Goal: Information Seeking & Learning: Check status

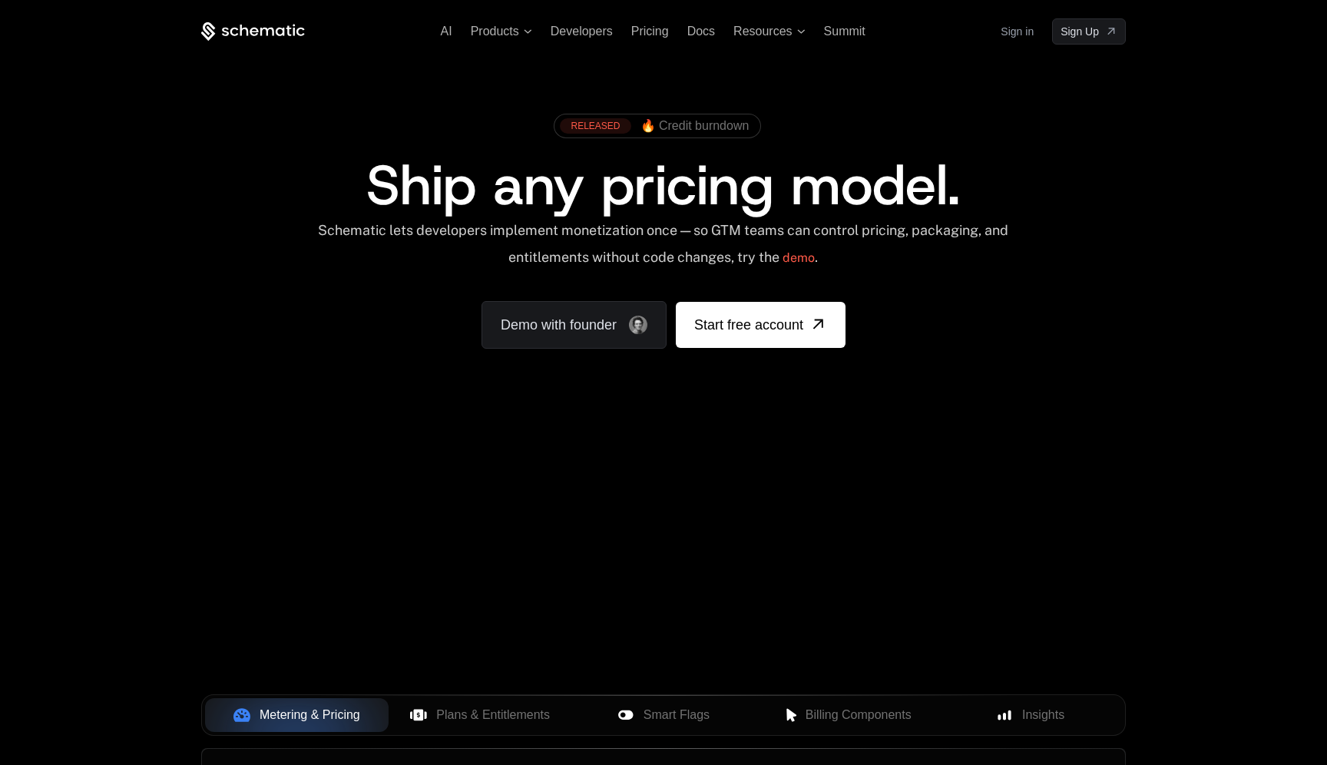
click at [1016, 35] on link "Sign in" at bounding box center [1016, 31] width 33 height 25
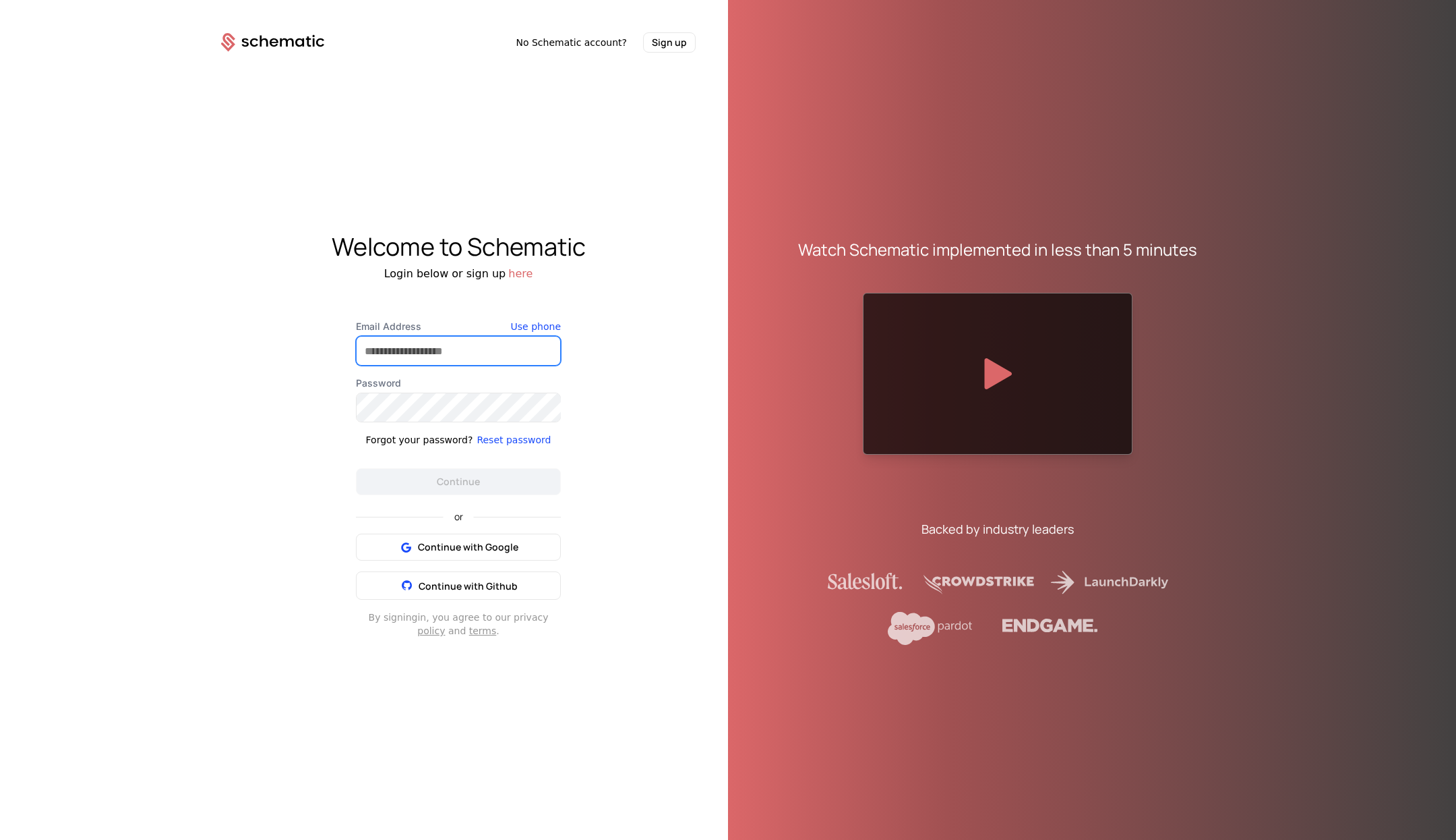
click at [414, 349] on input "Email Address" at bounding box center [458, 351] width 204 height 28
type input "**********"
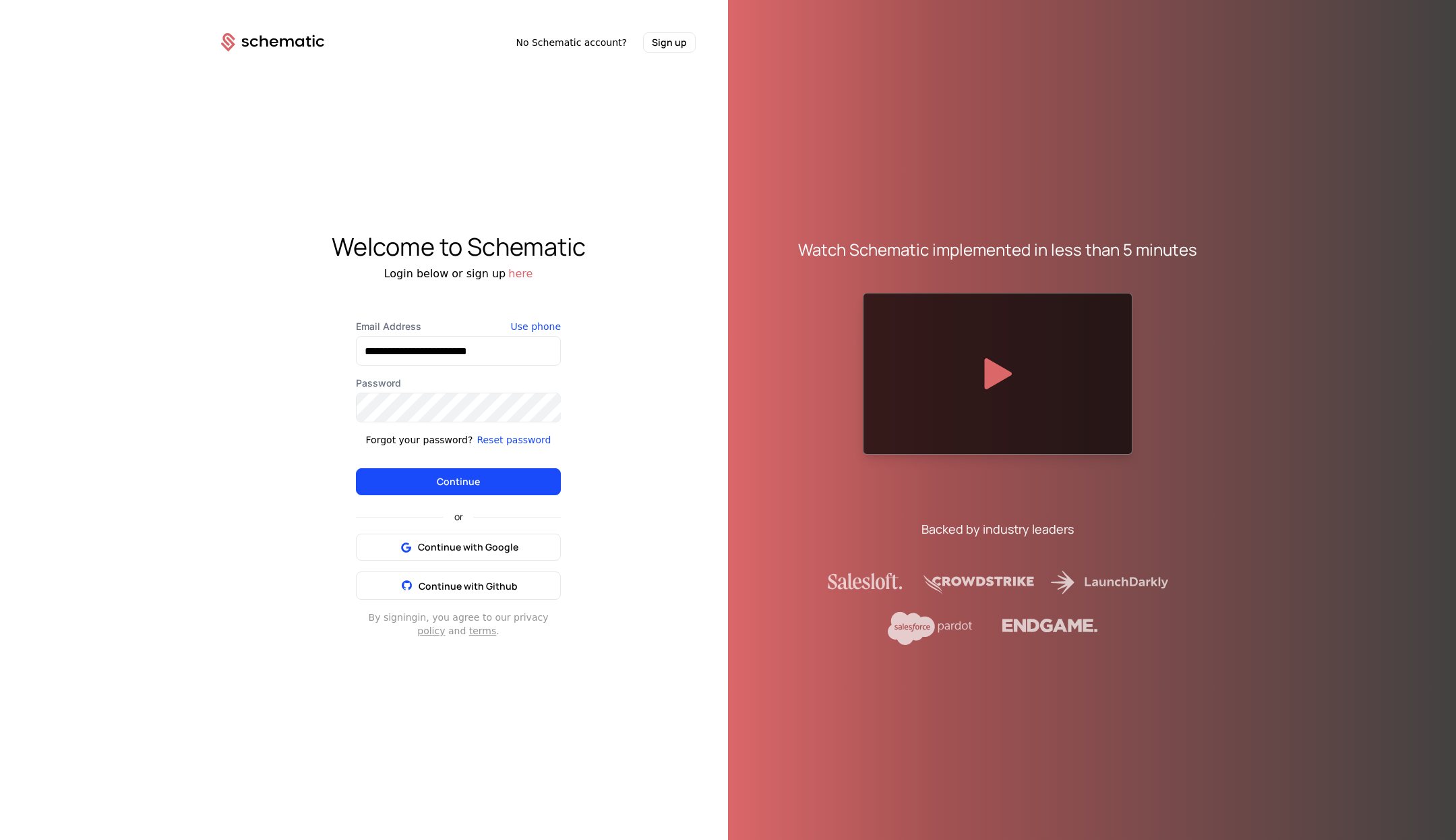
click at [437, 472] on button "Continue" at bounding box center [458, 482] width 205 height 27
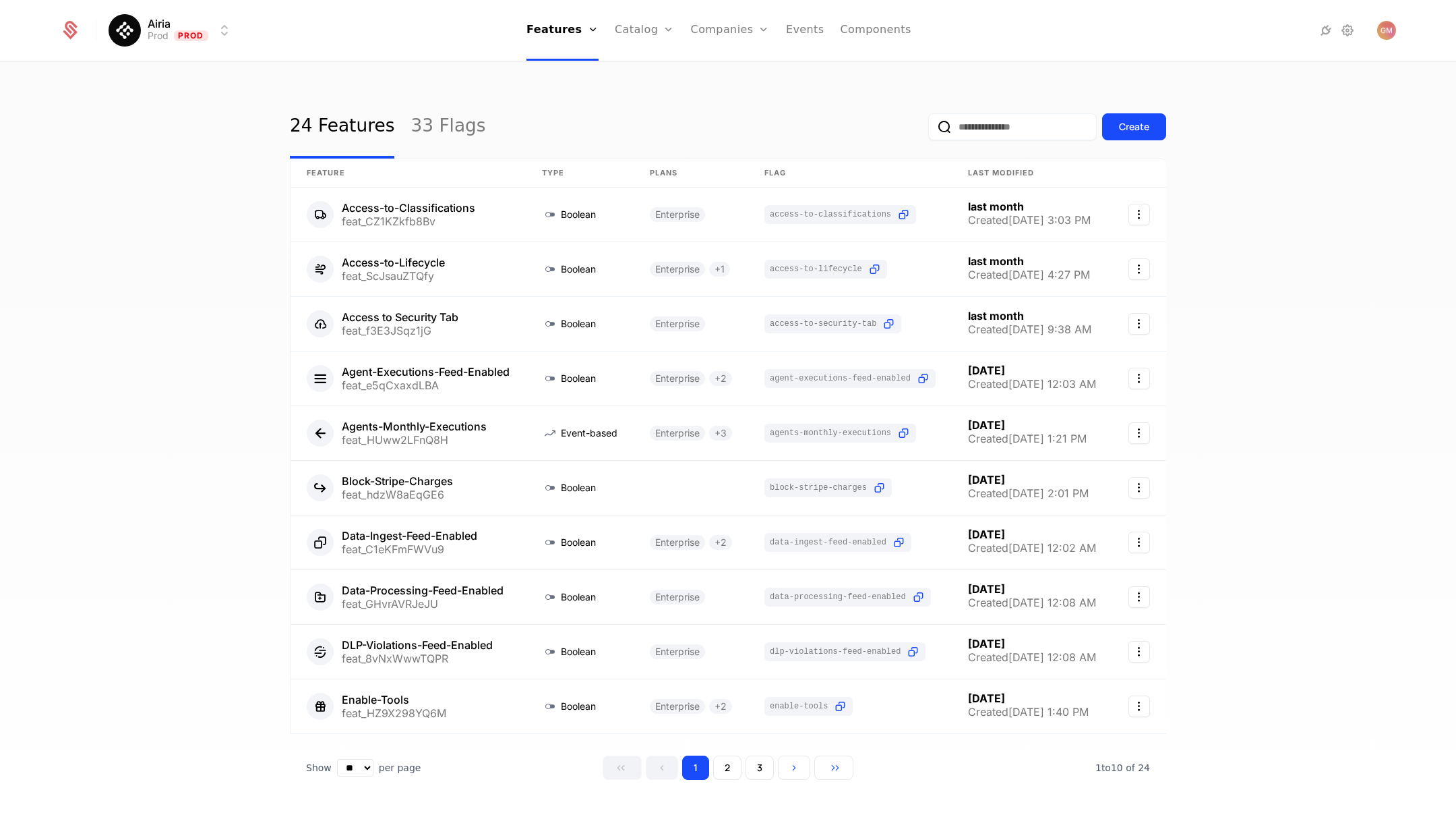
click at [985, 133] on input "email" at bounding box center [1013, 127] width 169 height 27
paste input "**********"
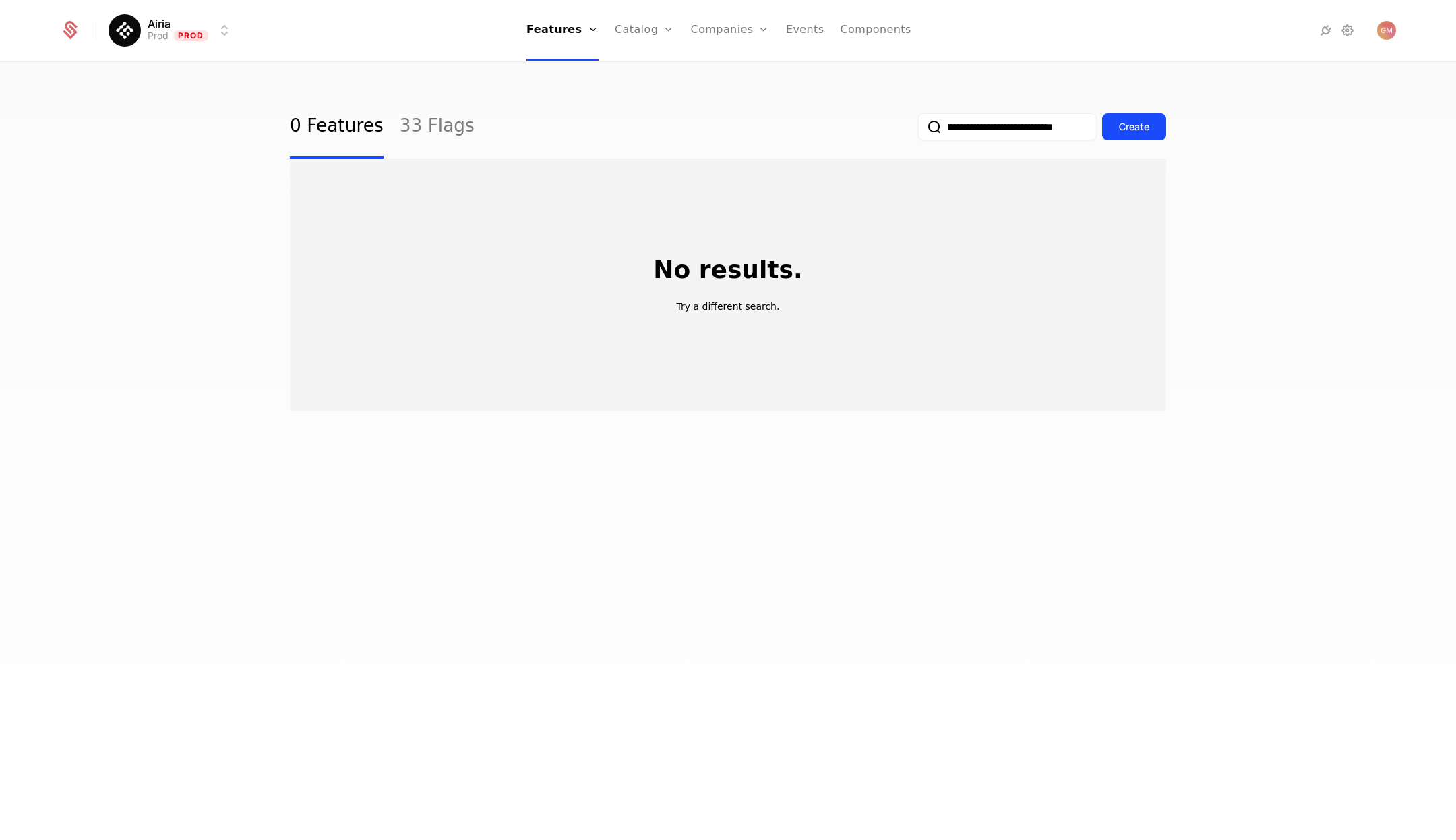
type input "**********"
click at [728, 69] on link "Companies" at bounding box center [738, 66] width 62 height 11
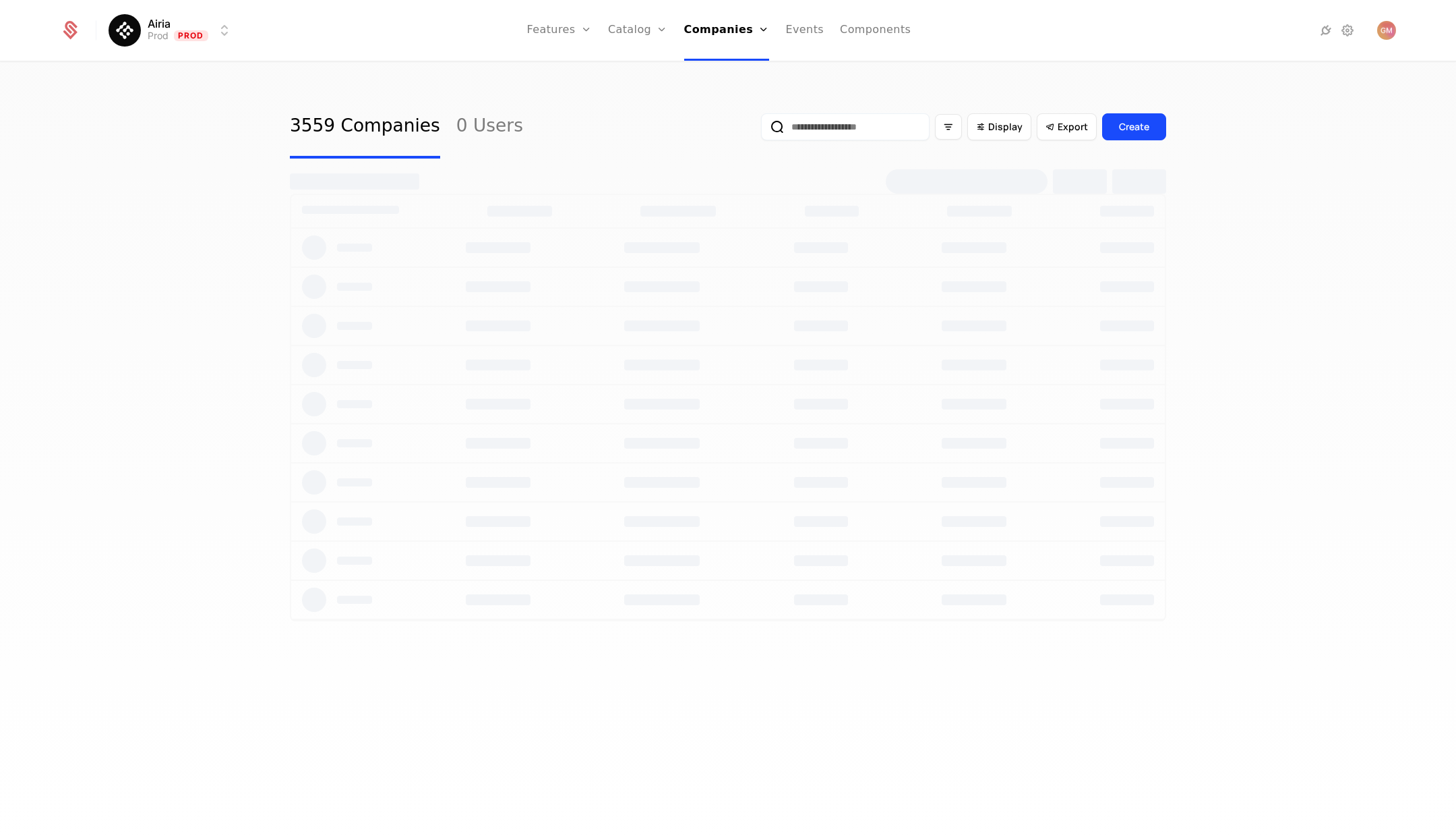
click at [856, 123] on input "email" at bounding box center [846, 127] width 169 height 27
paste input "**********"
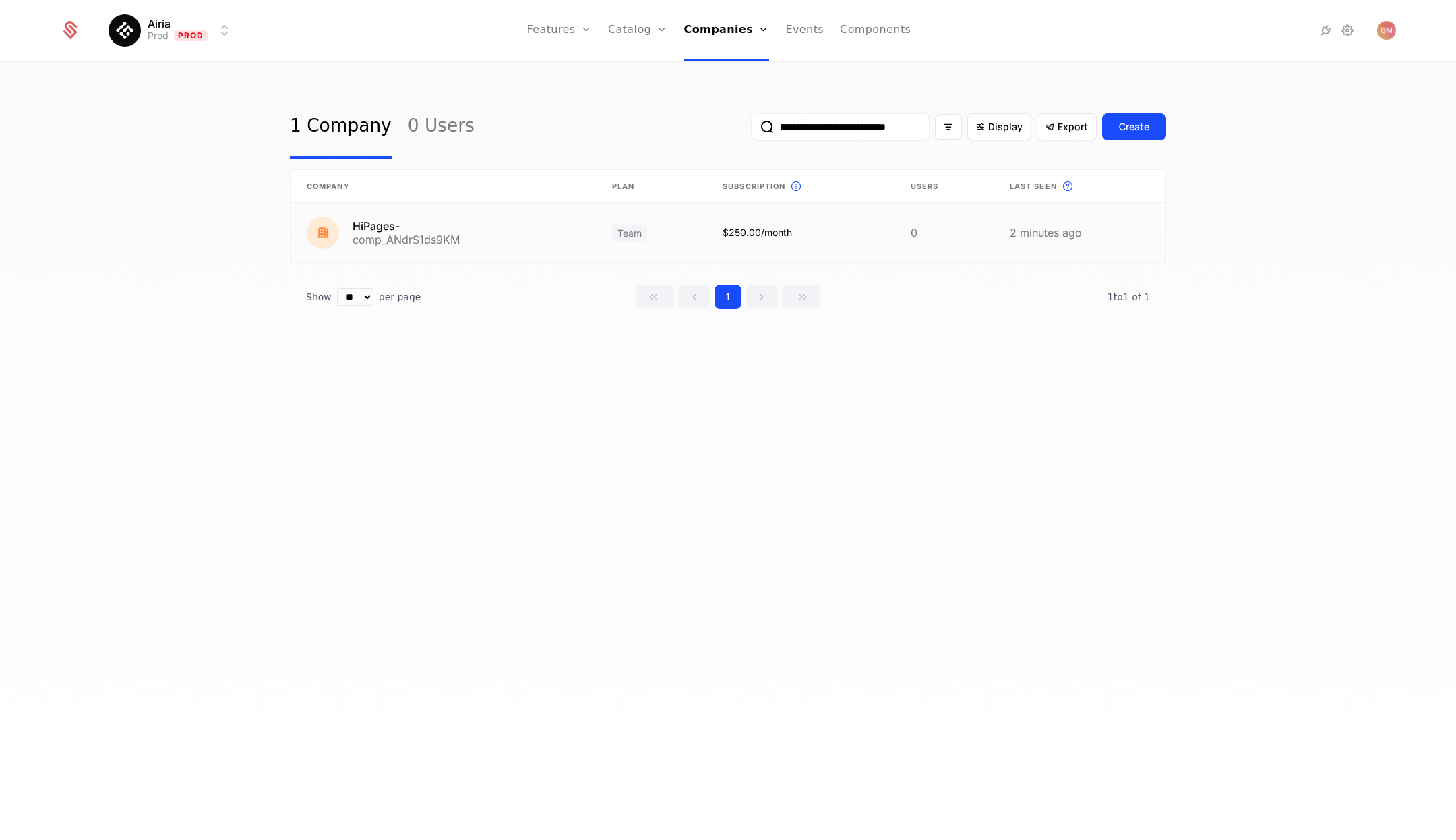
type input "**********"
click at [371, 221] on link at bounding box center [443, 233] width 306 height 60
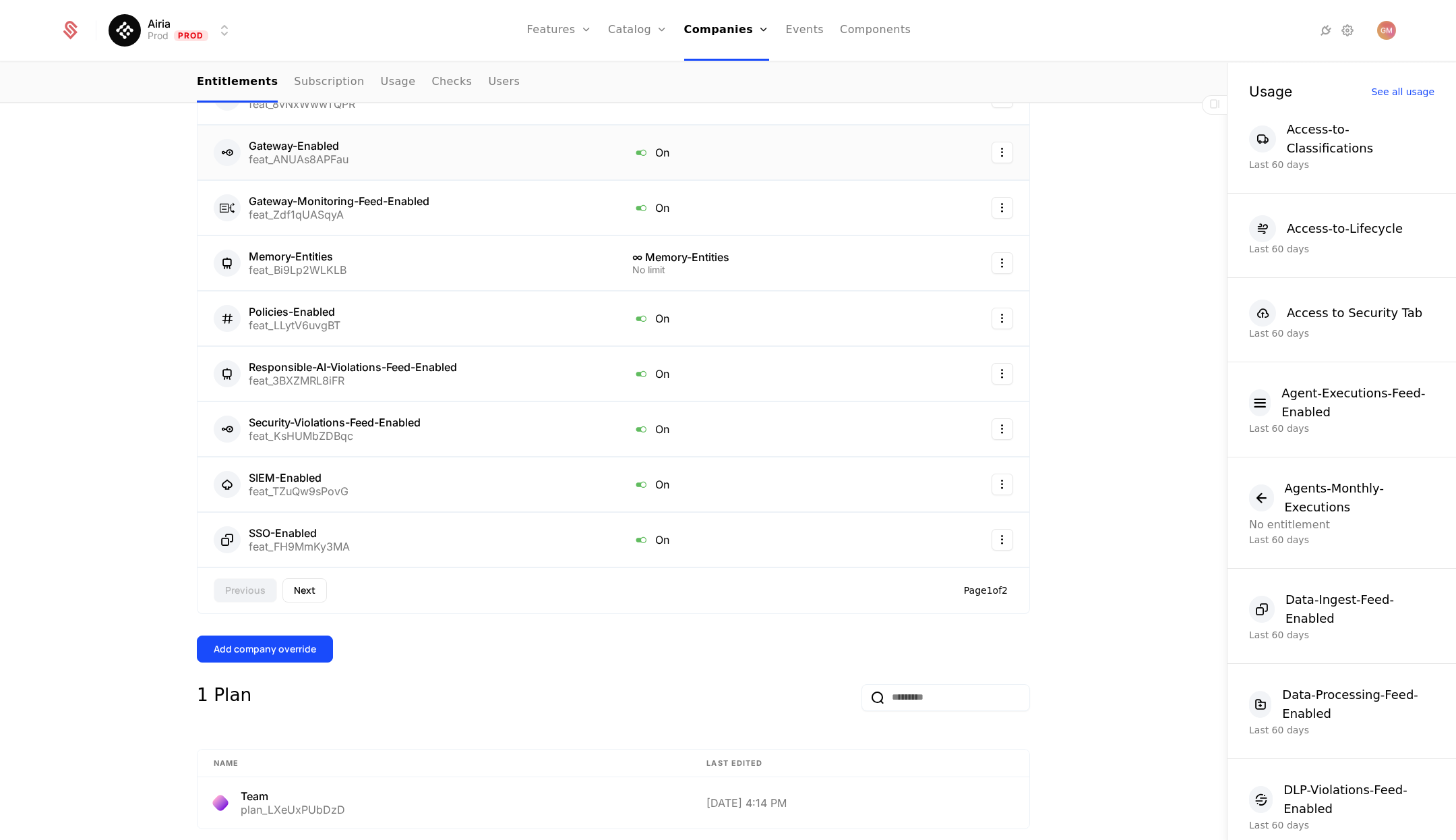
scroll to position [496, 0]
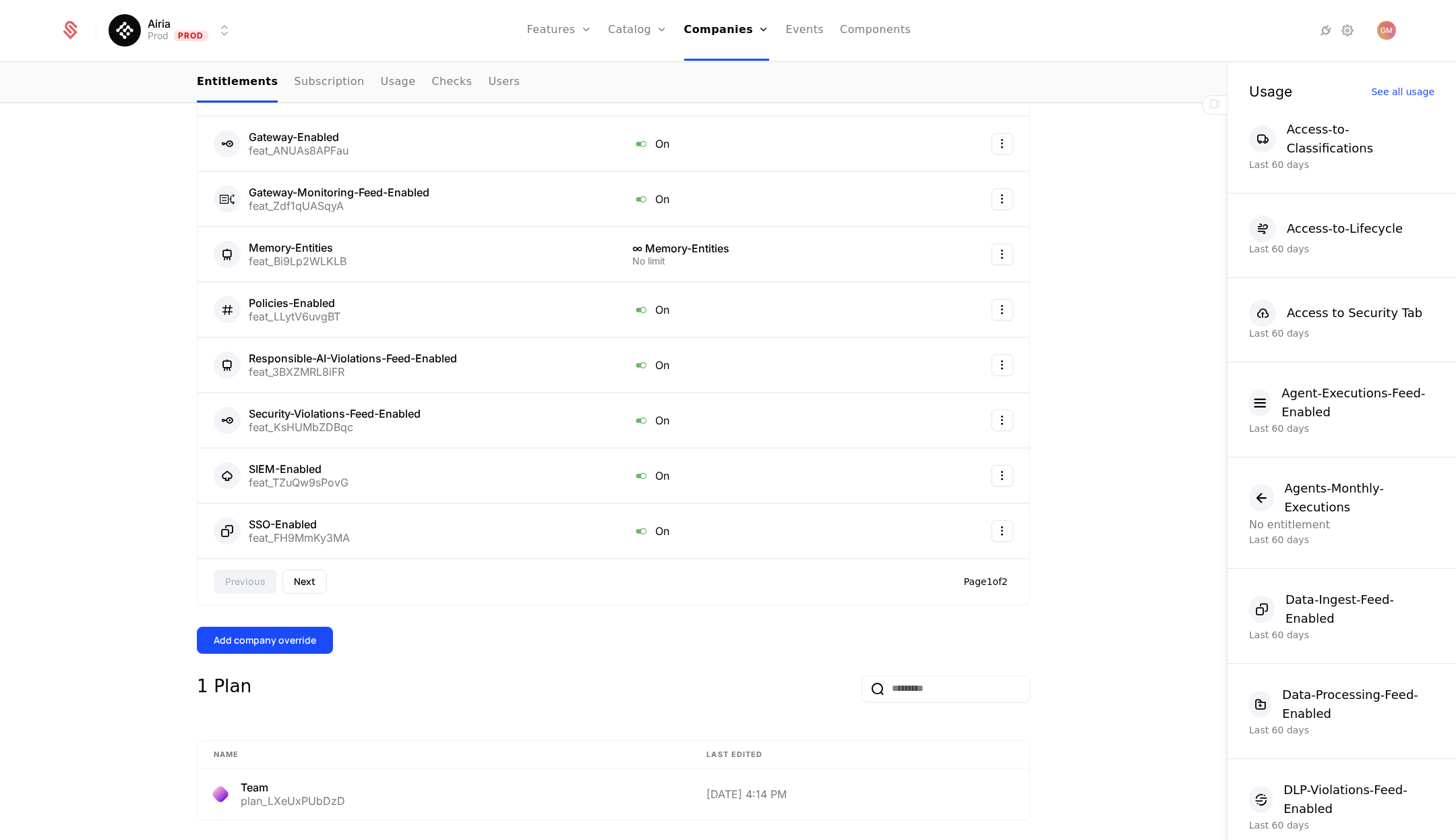
click at [309, 582] on button "Next" at bounding box center [305, 582] width 45 height 25
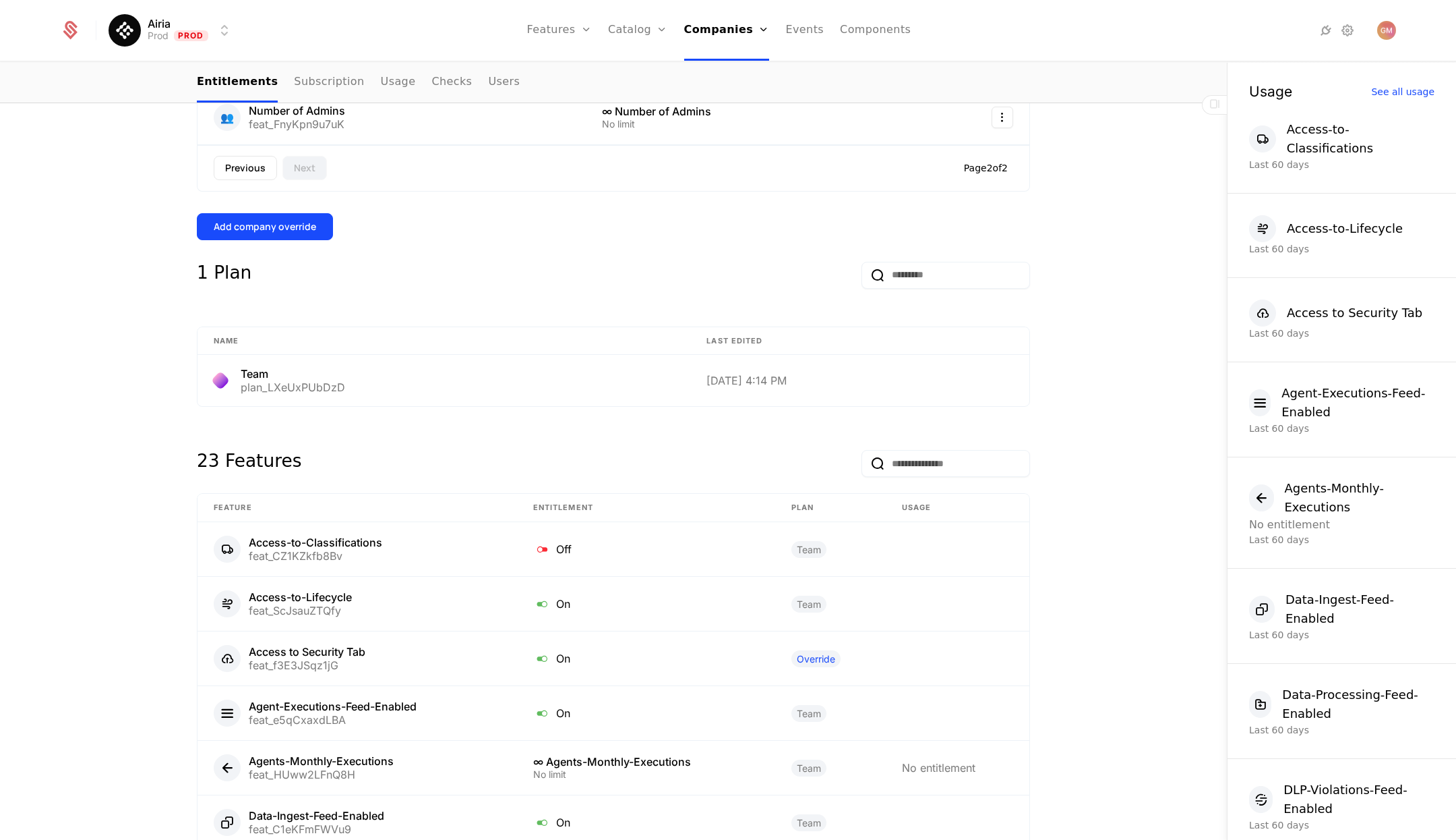
scroll to position [453, 0]
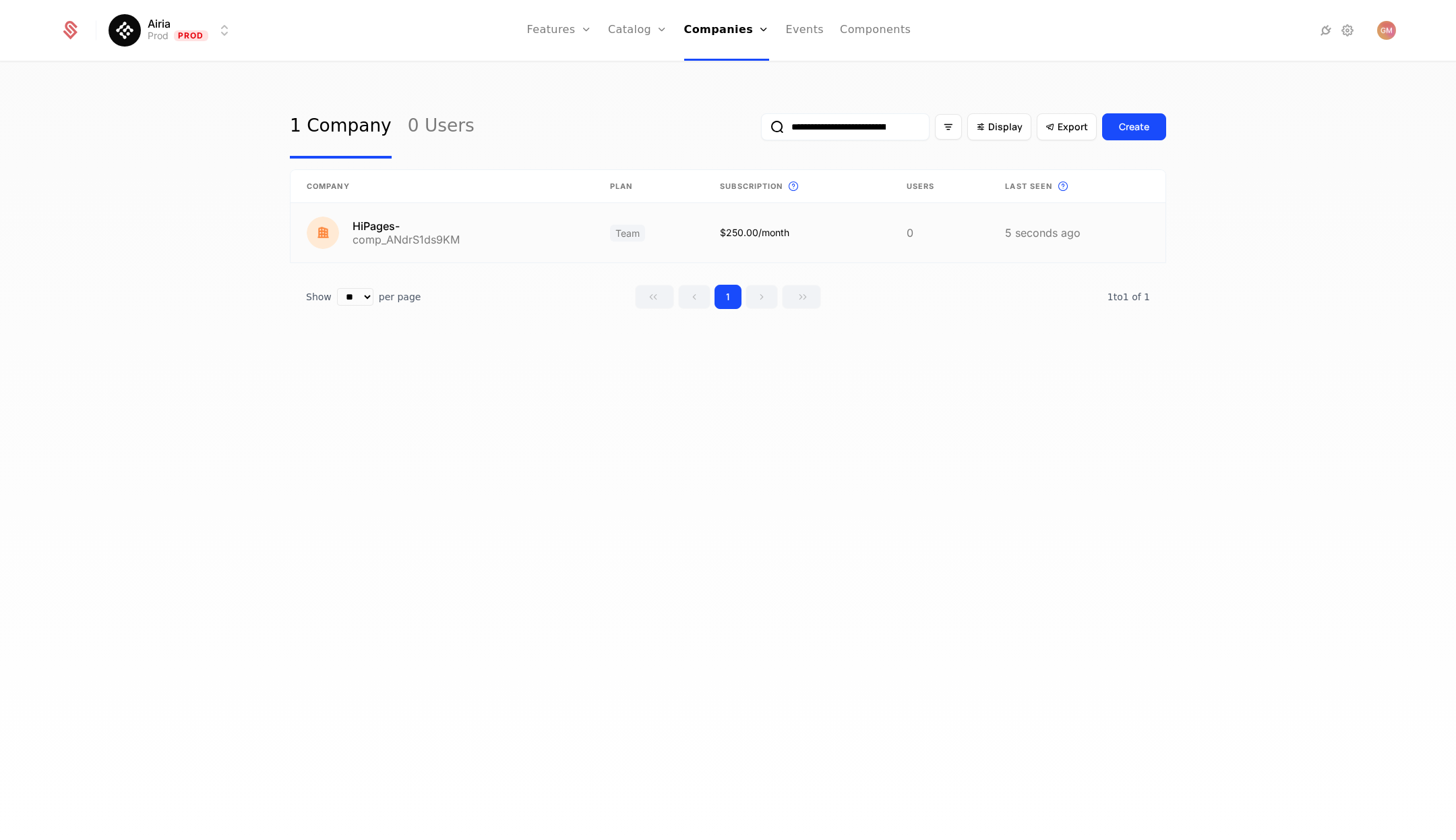
click at [375, 222] on link at bounding box center [442, 233] width 303 height 60
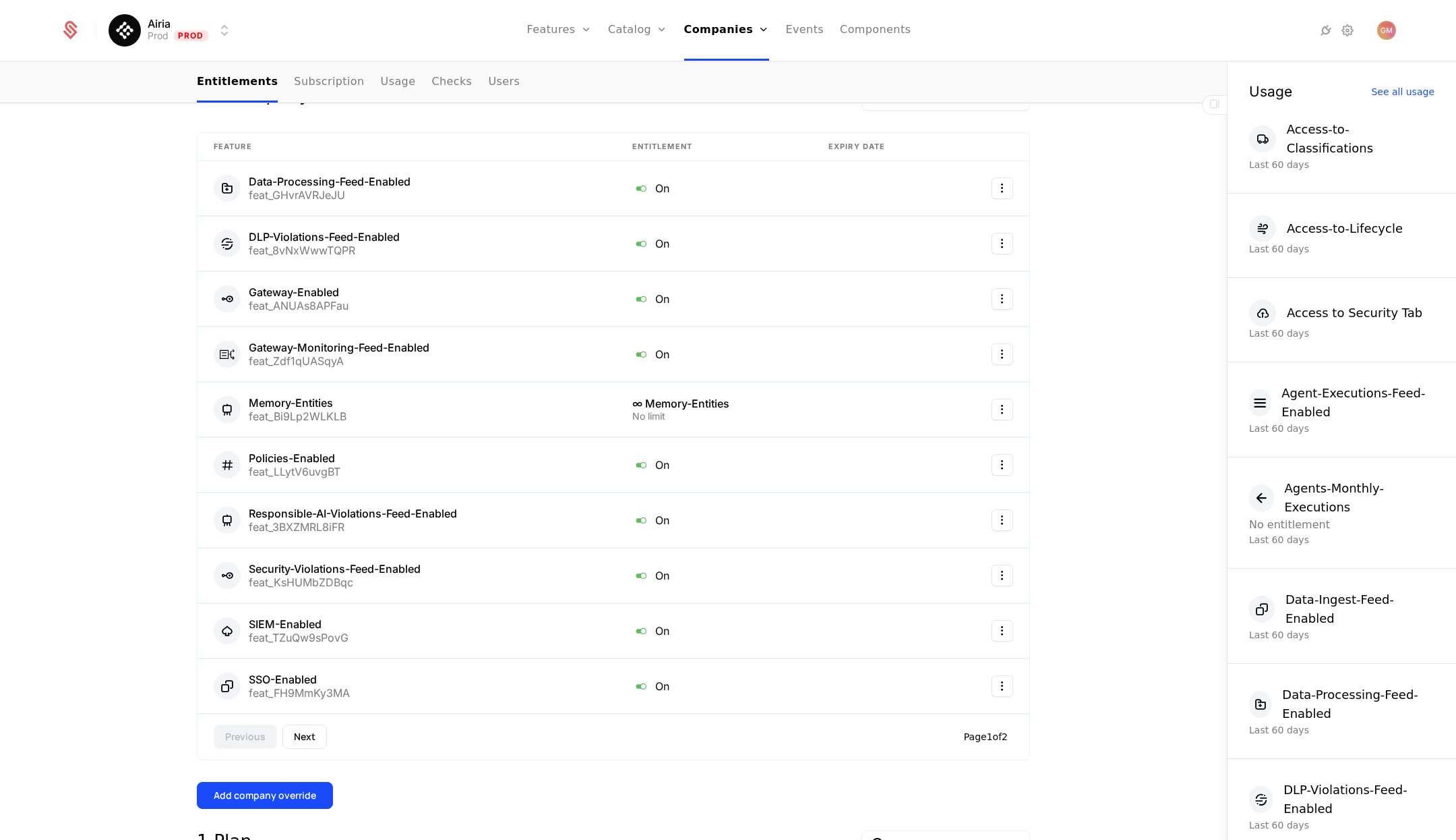
scroll to position [351, 0]
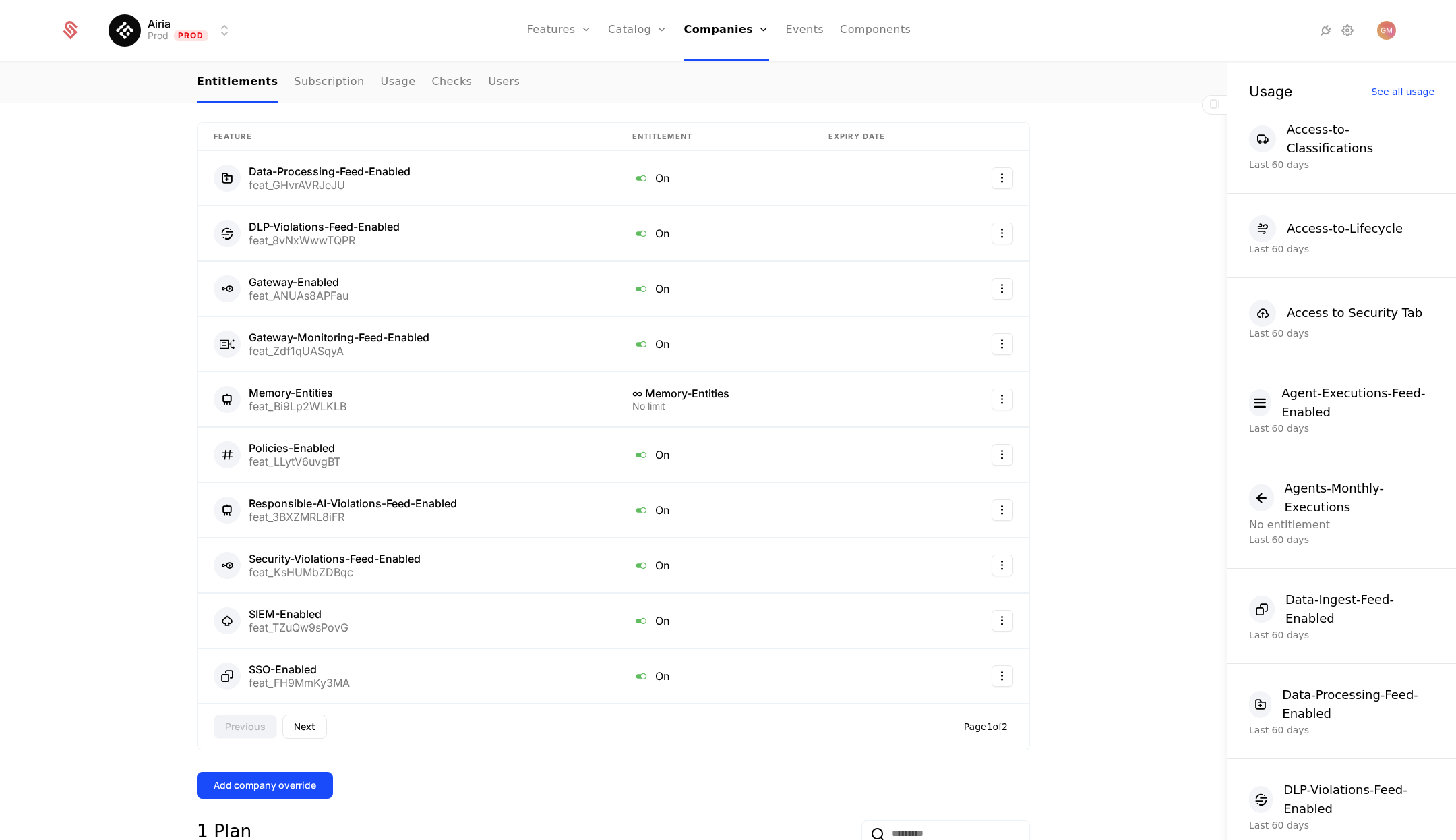
click at [299, 714] on button "Next" at bounding box center [305, 727] width 45 height 25
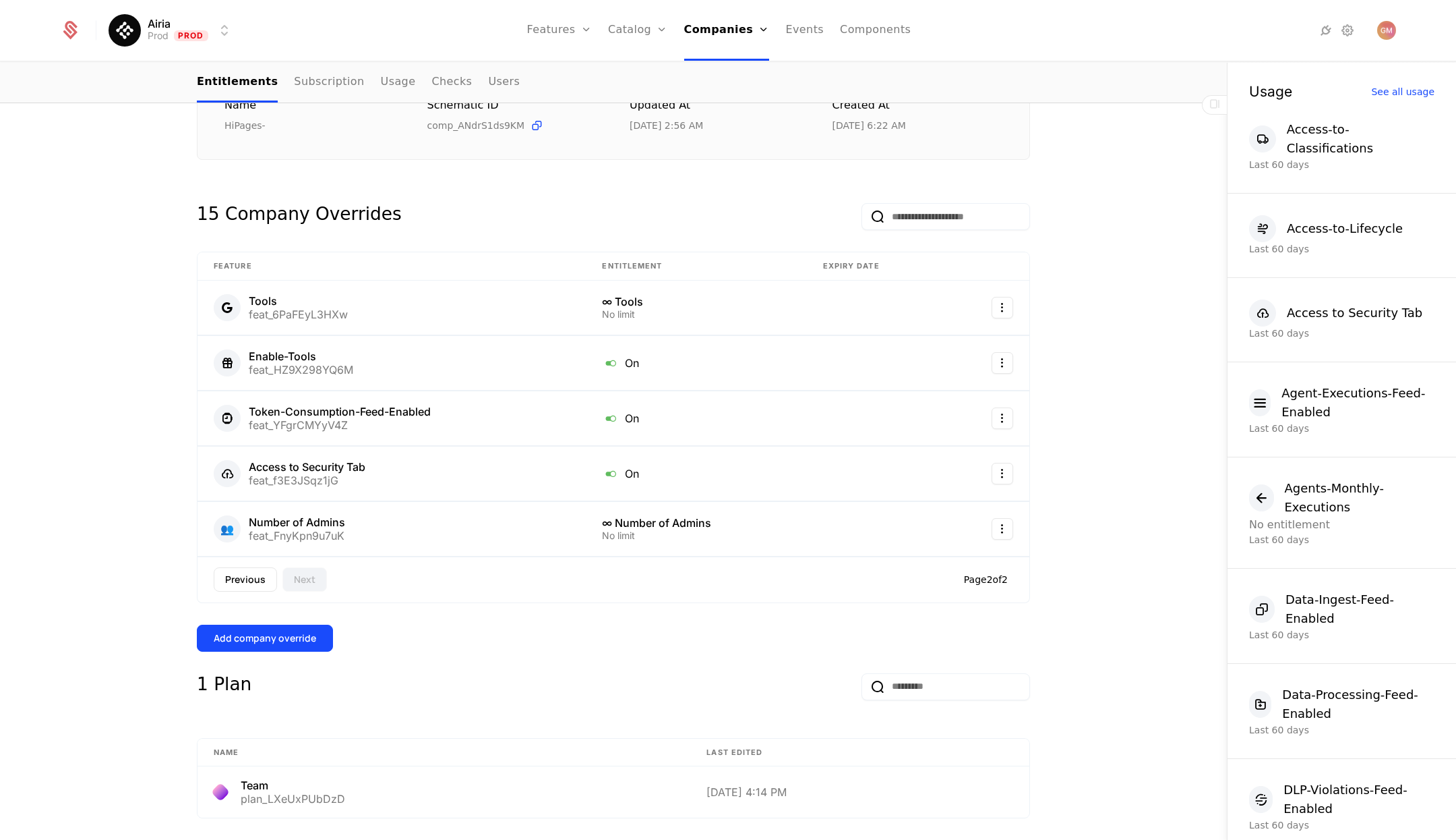
scroll to position [199, 0]
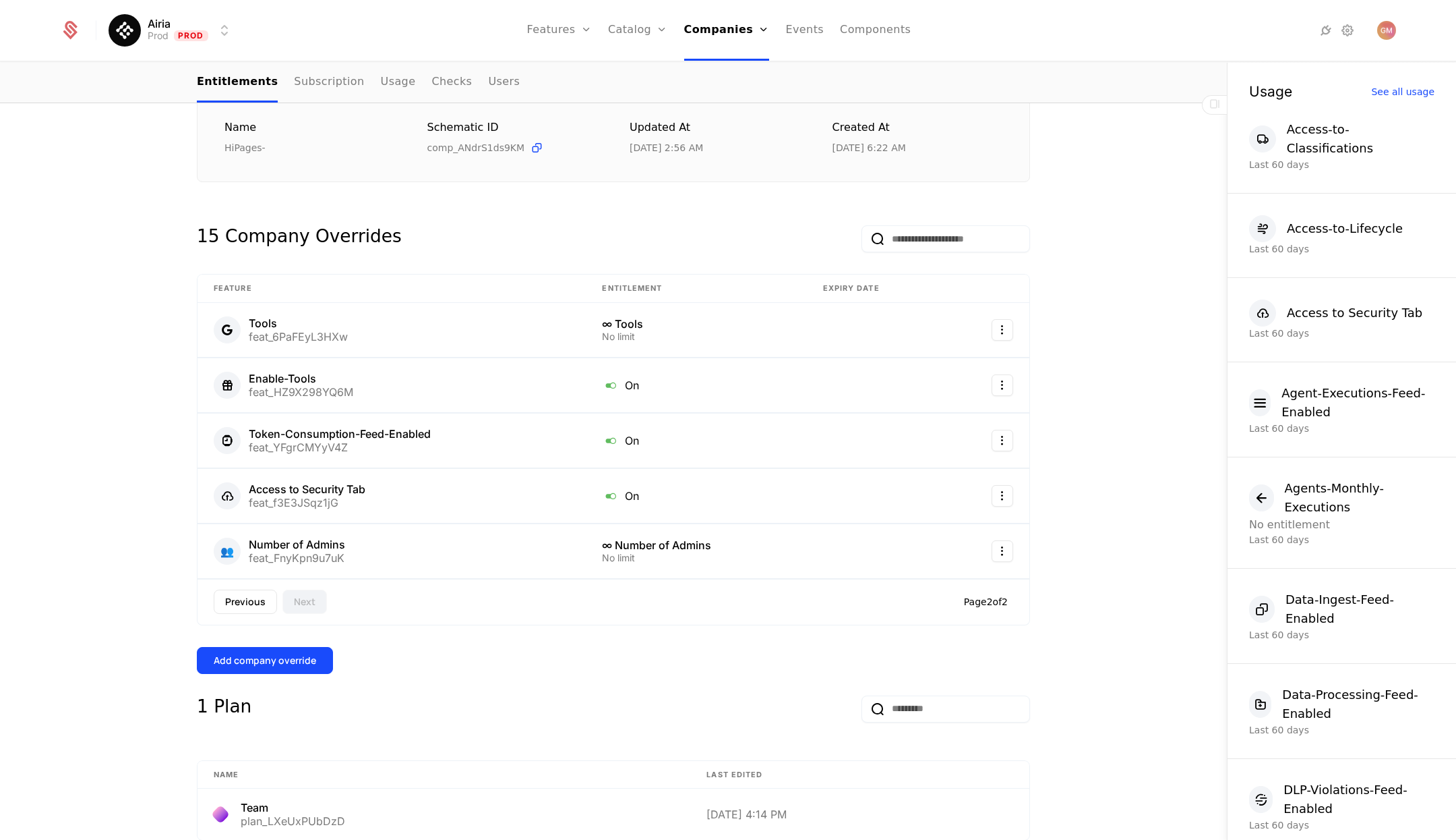
click at [248, 597] on button "Previous" at bounding box center [245, 602] width 63 height 25
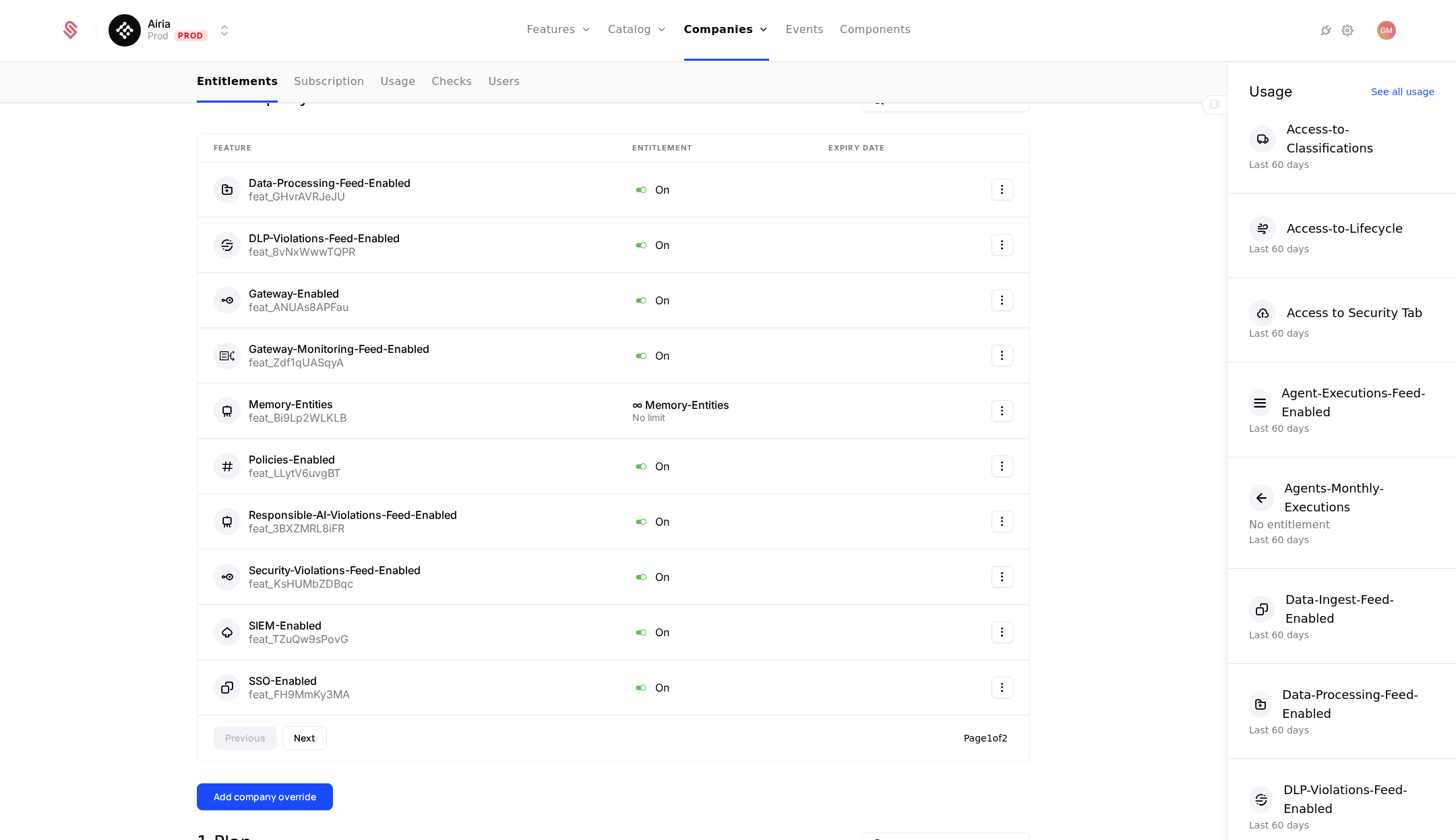
scroll to position [338, 0]
click at [300, 728] on button "Next" at bounding box center [305, 740] width 45 height 25
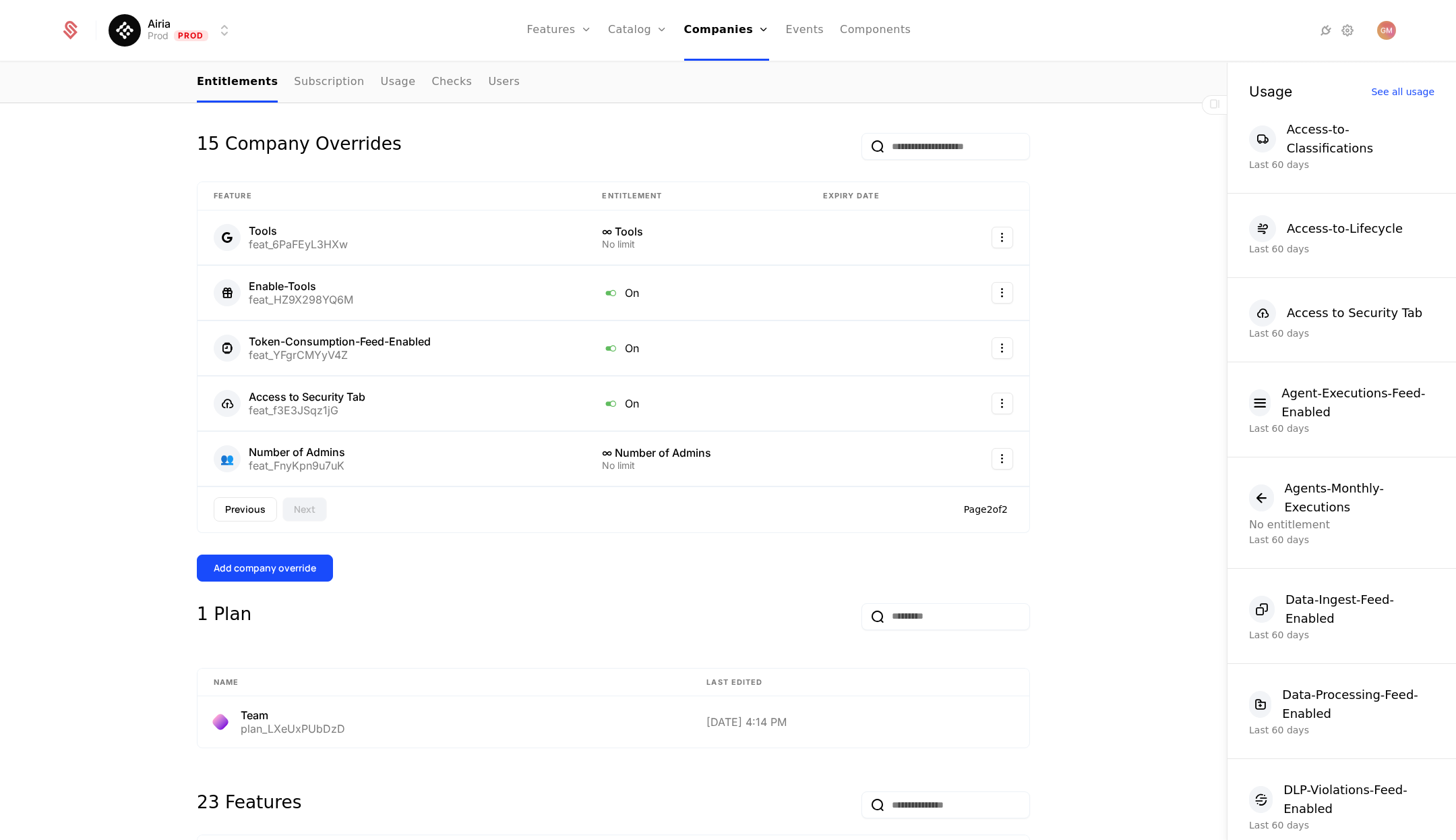
scroll to position [286, 0]
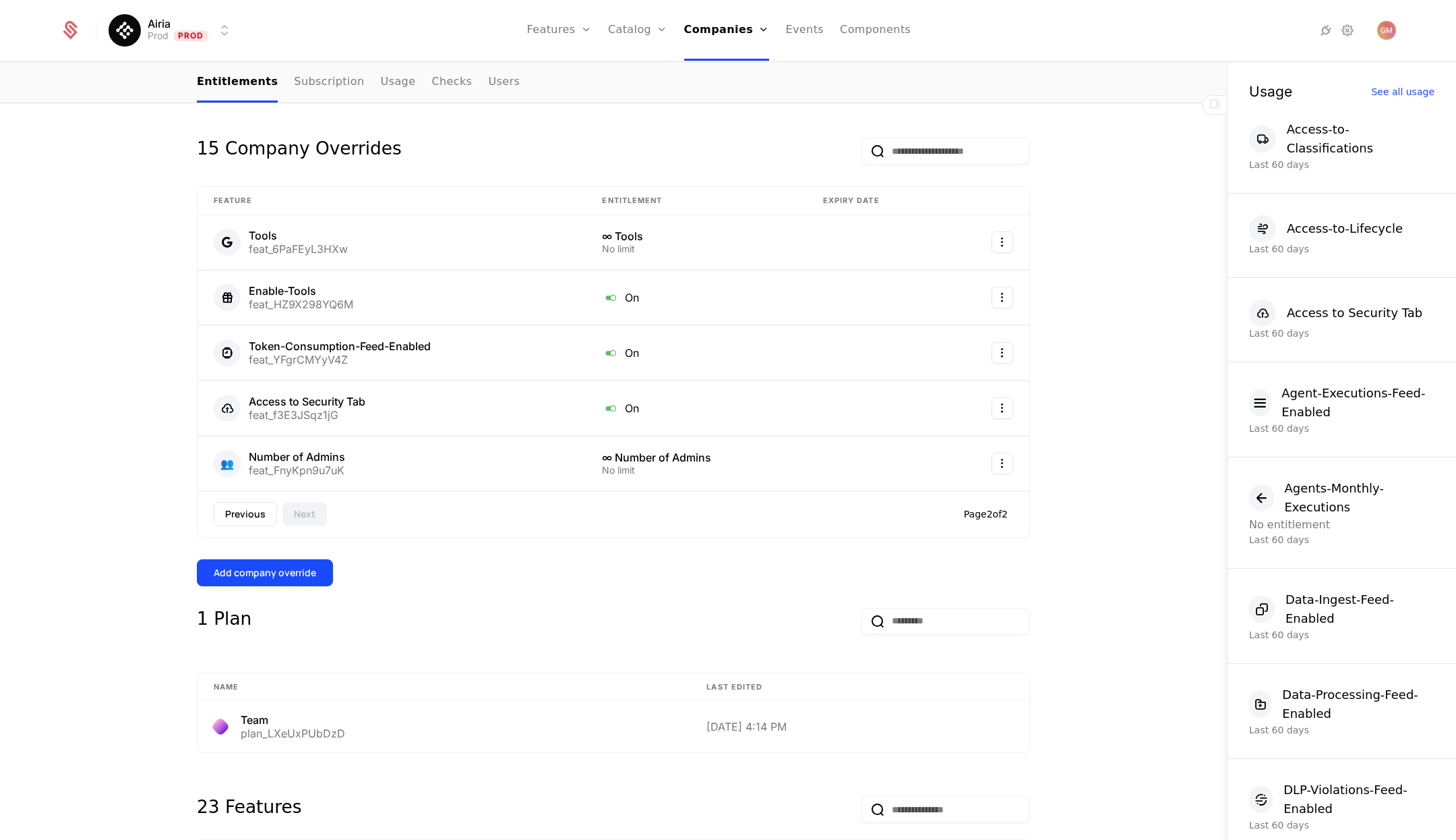
click at [250, 507] on button "Previous" at bounding box center [245, 514] width 63 height 25
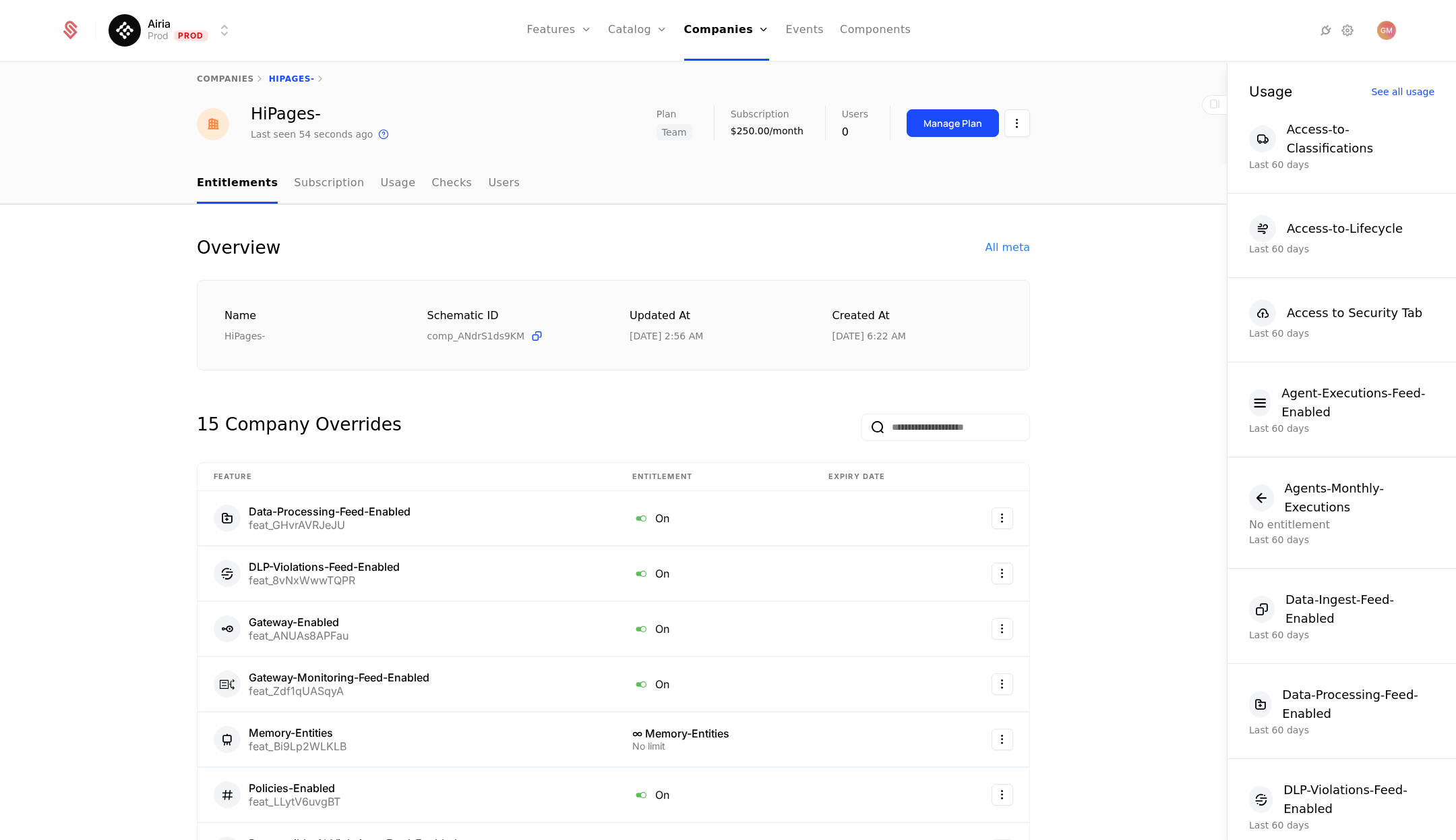
scroll to position [0, 0]
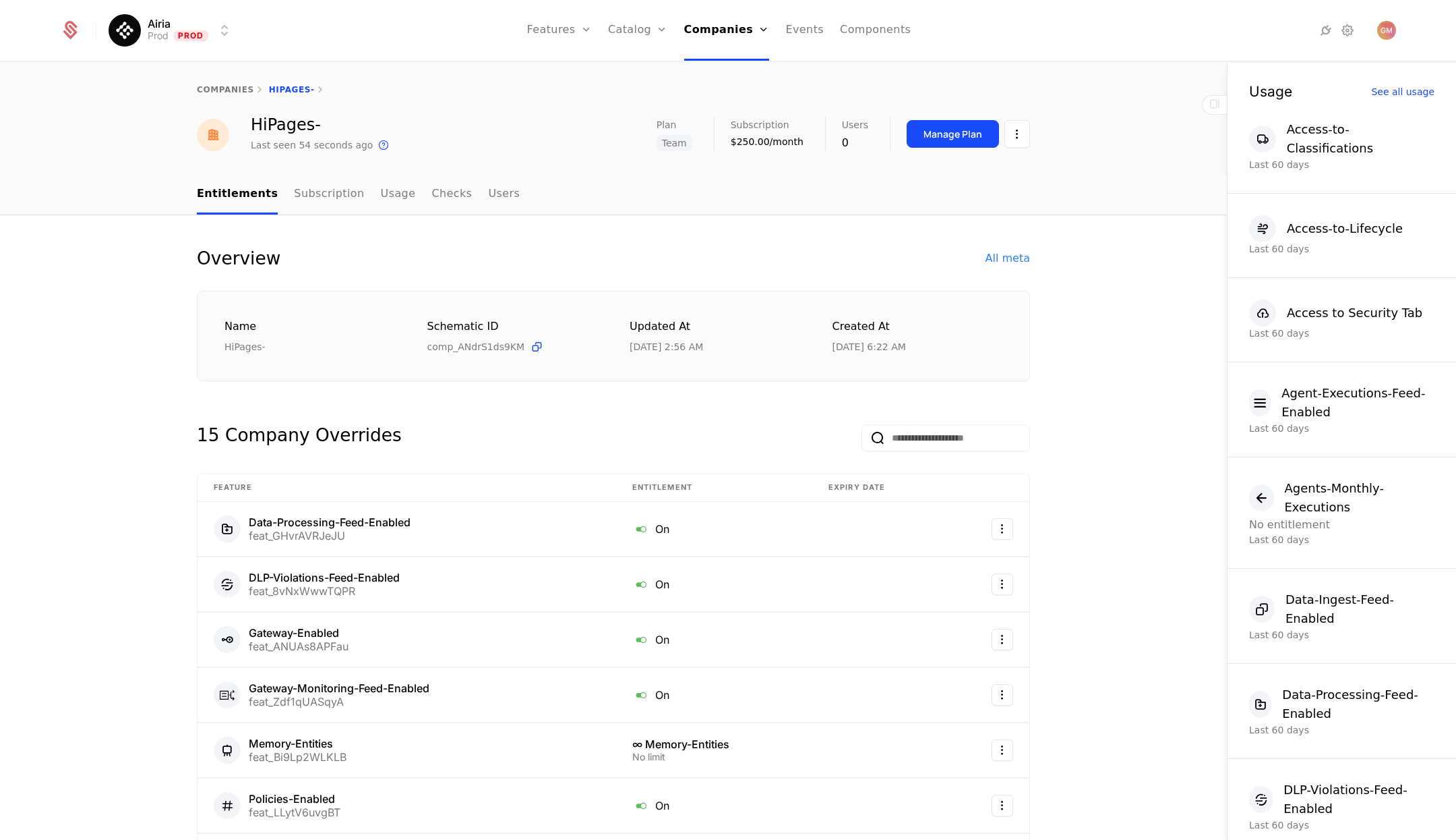
click at [328, 193] on link "Subscription" at bounding box center [329, 194] width 70 height 40
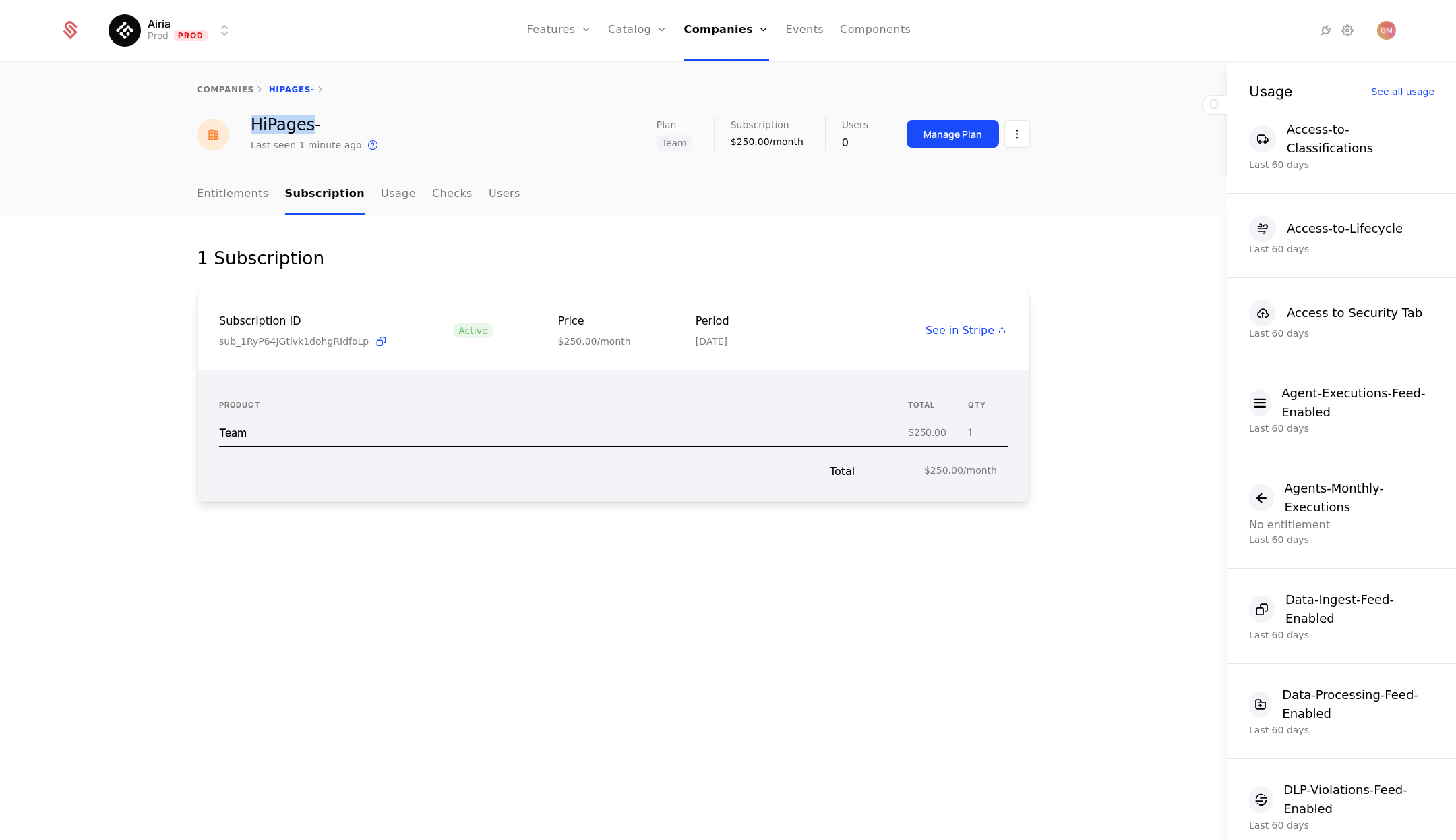
drag, startPoint x: 255, startPoint y: 127, endPoint x: 307, endPoint y: 128, distance: 52.0
click at [307, 128] on div "HiPages-" at bounding box center [316, 125] width 130 height 16
copy div "HiPages"
click at [243, 190] on link "Entitlements" at bounding box center [233, 194] width 72 height 40
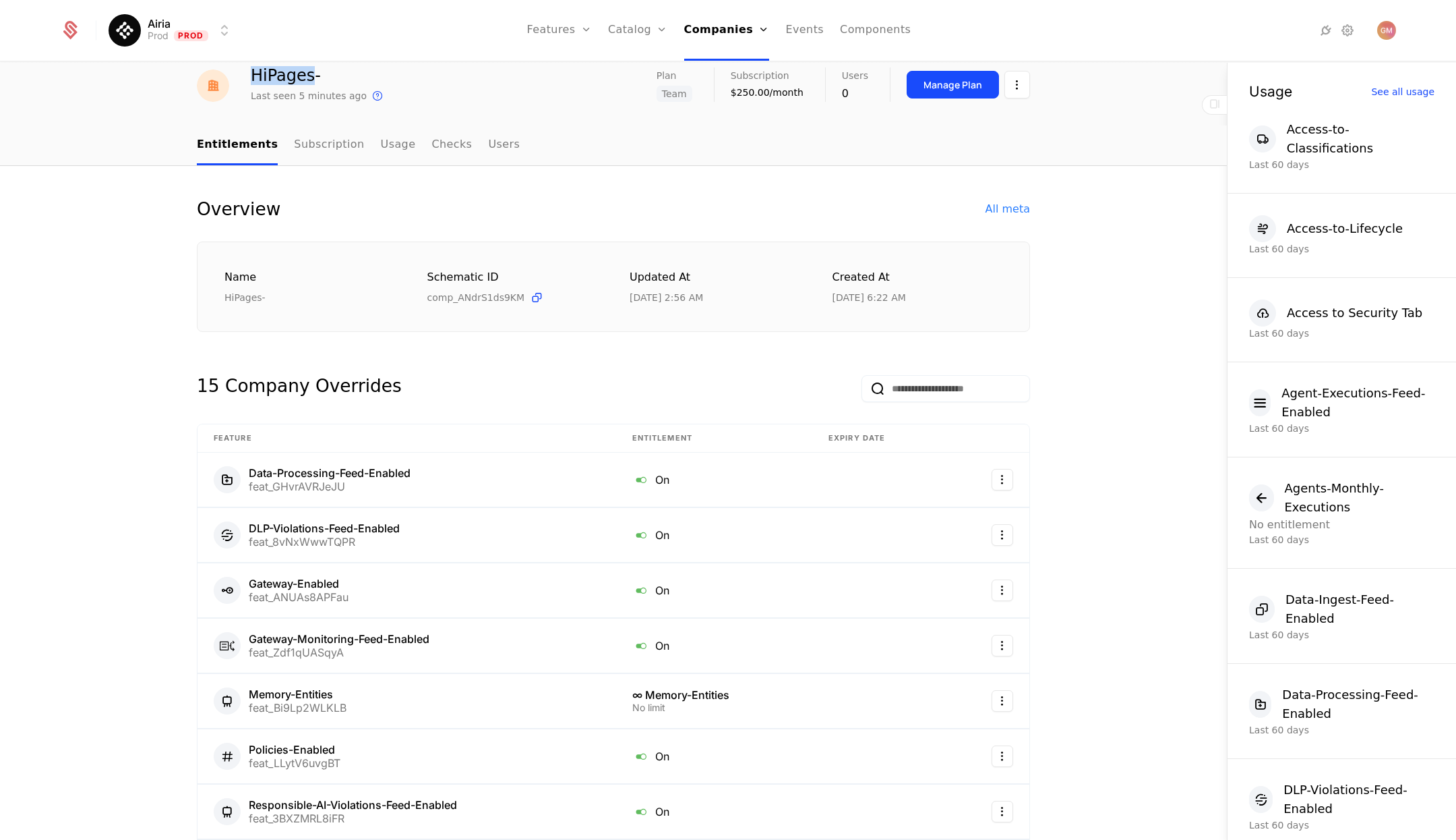
scroll to position [39, 0]
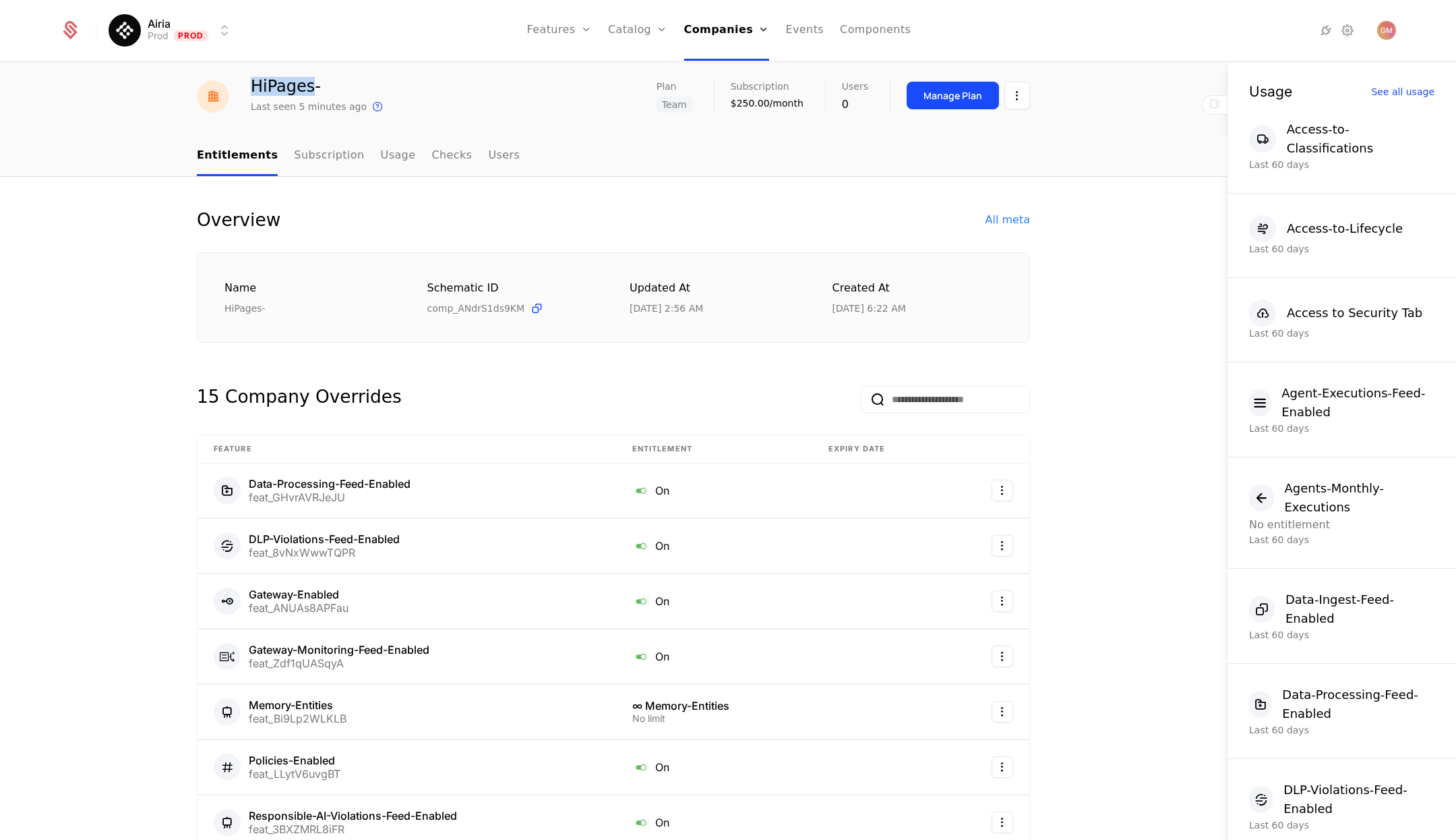
click at [314, 141] on link "Subscription" at bounding box center [329, 156] width 70 height 40
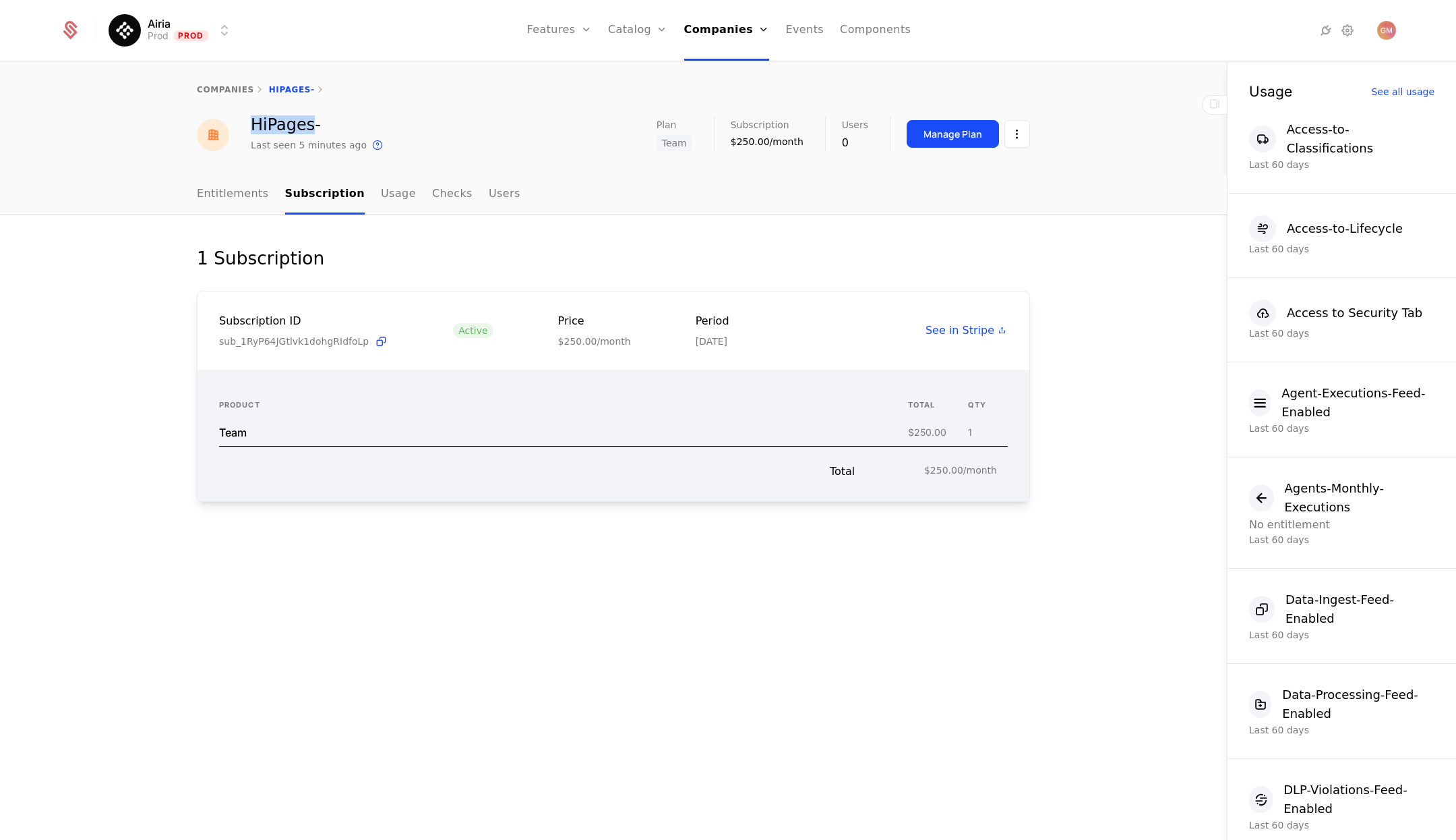
click at [242, 191] on link "Entitlements" at bounding box center [233, 194] width 72 height 40
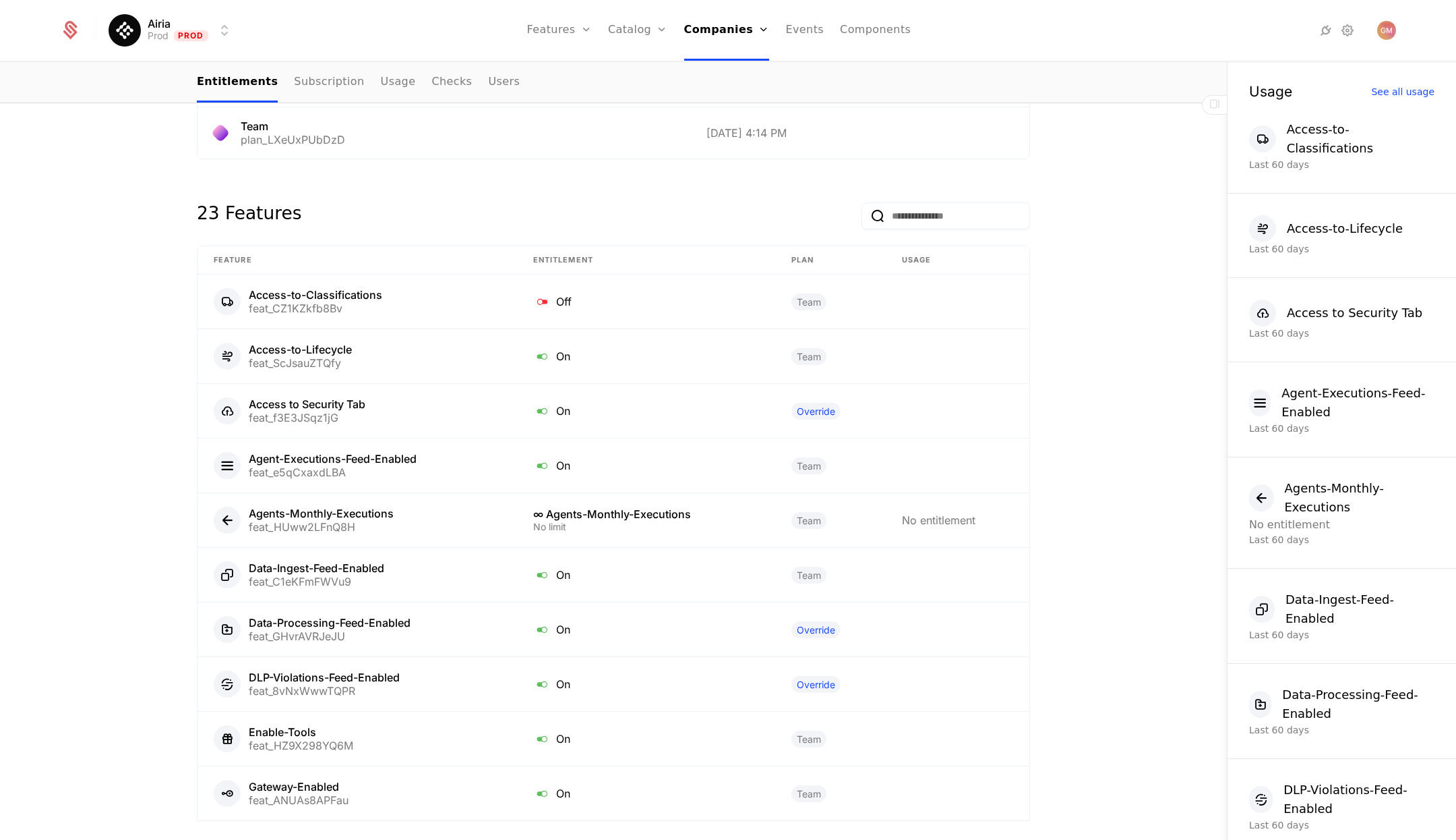
scroll to position [1246, 0]
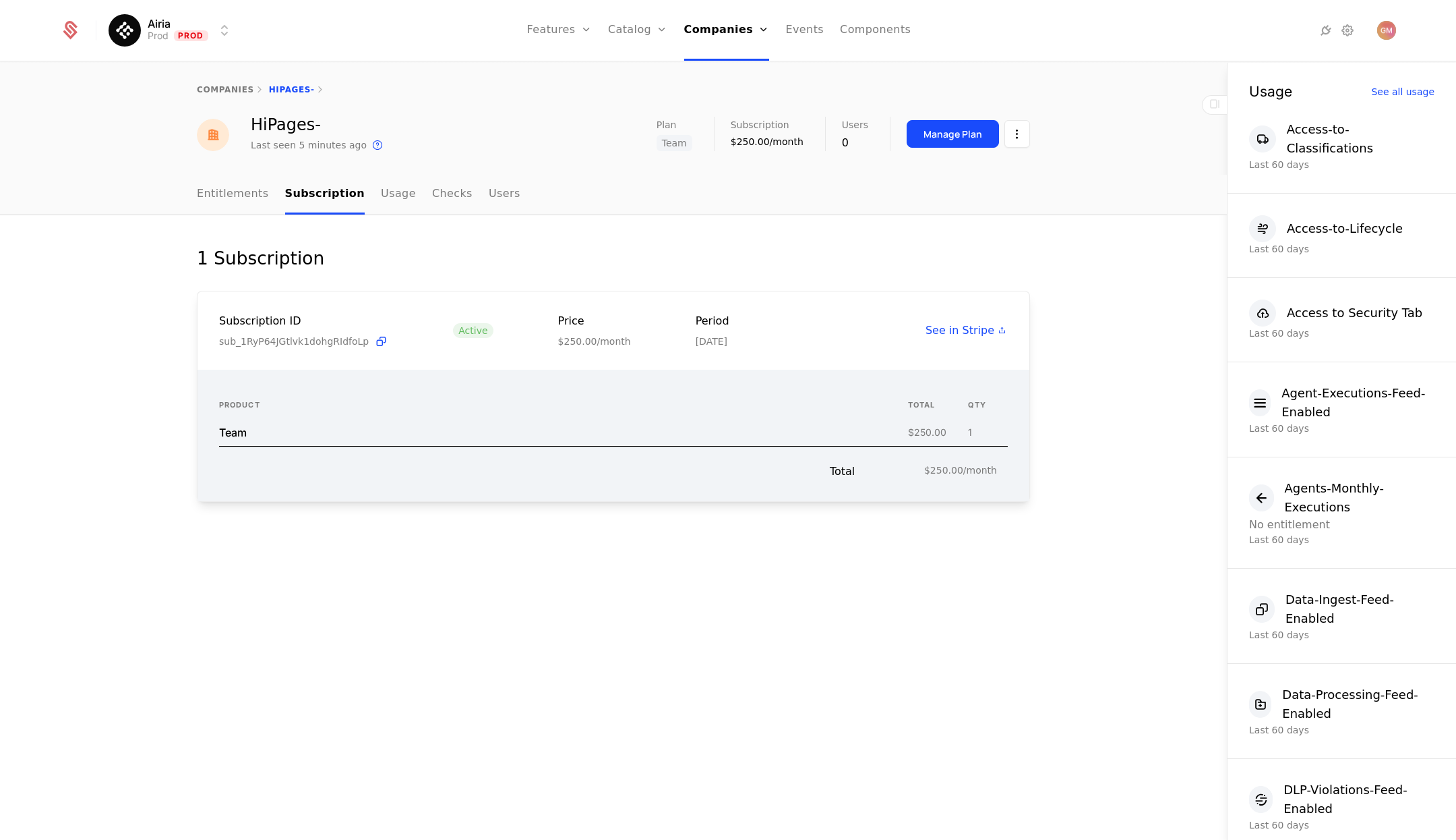
click at [721, 68] on link "Companies" at bounding box center [732, 66] width 62 height 11
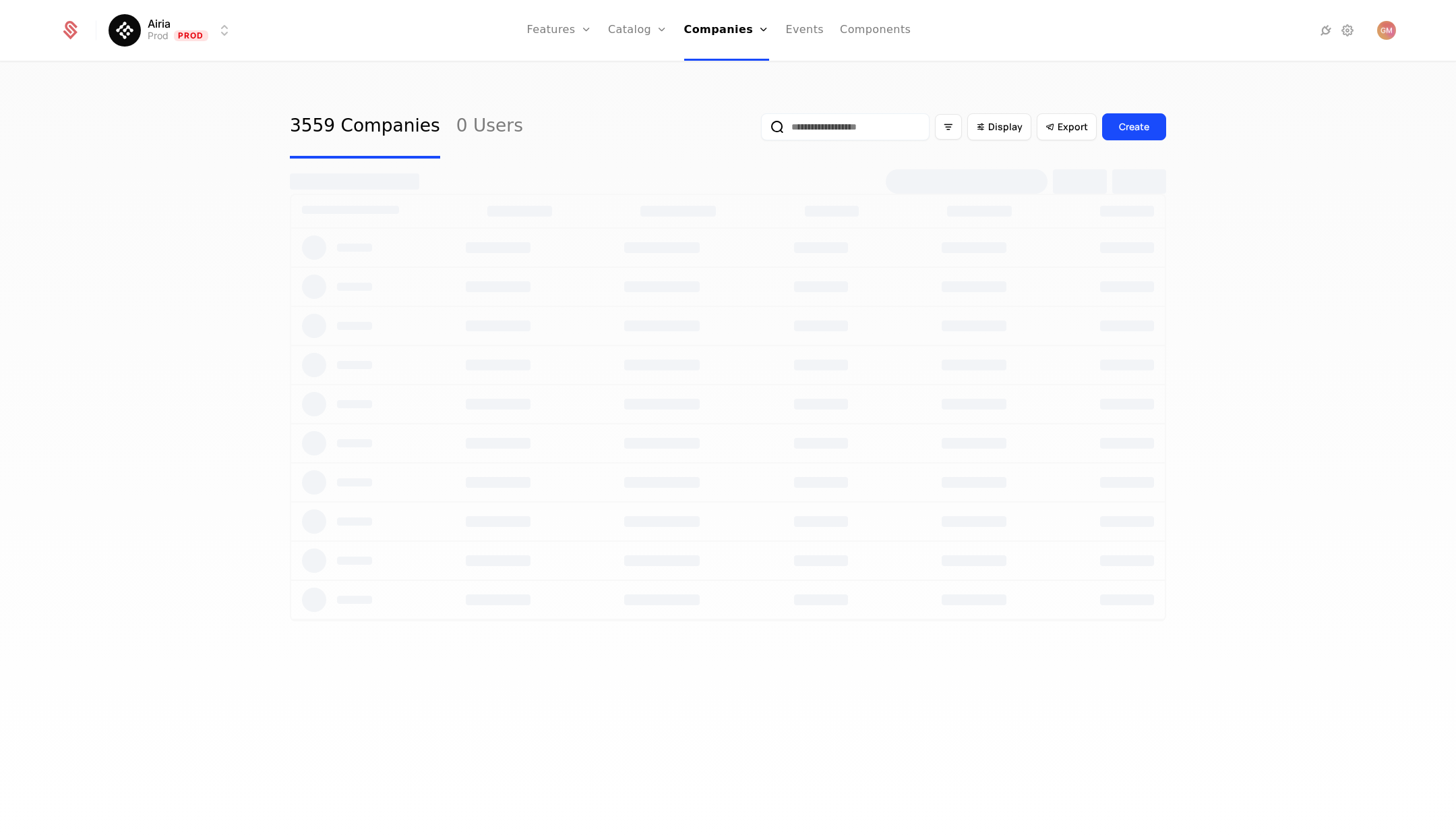
click at [798, 124] on input "email" at bounding box center [846, 127] width 169 height 27
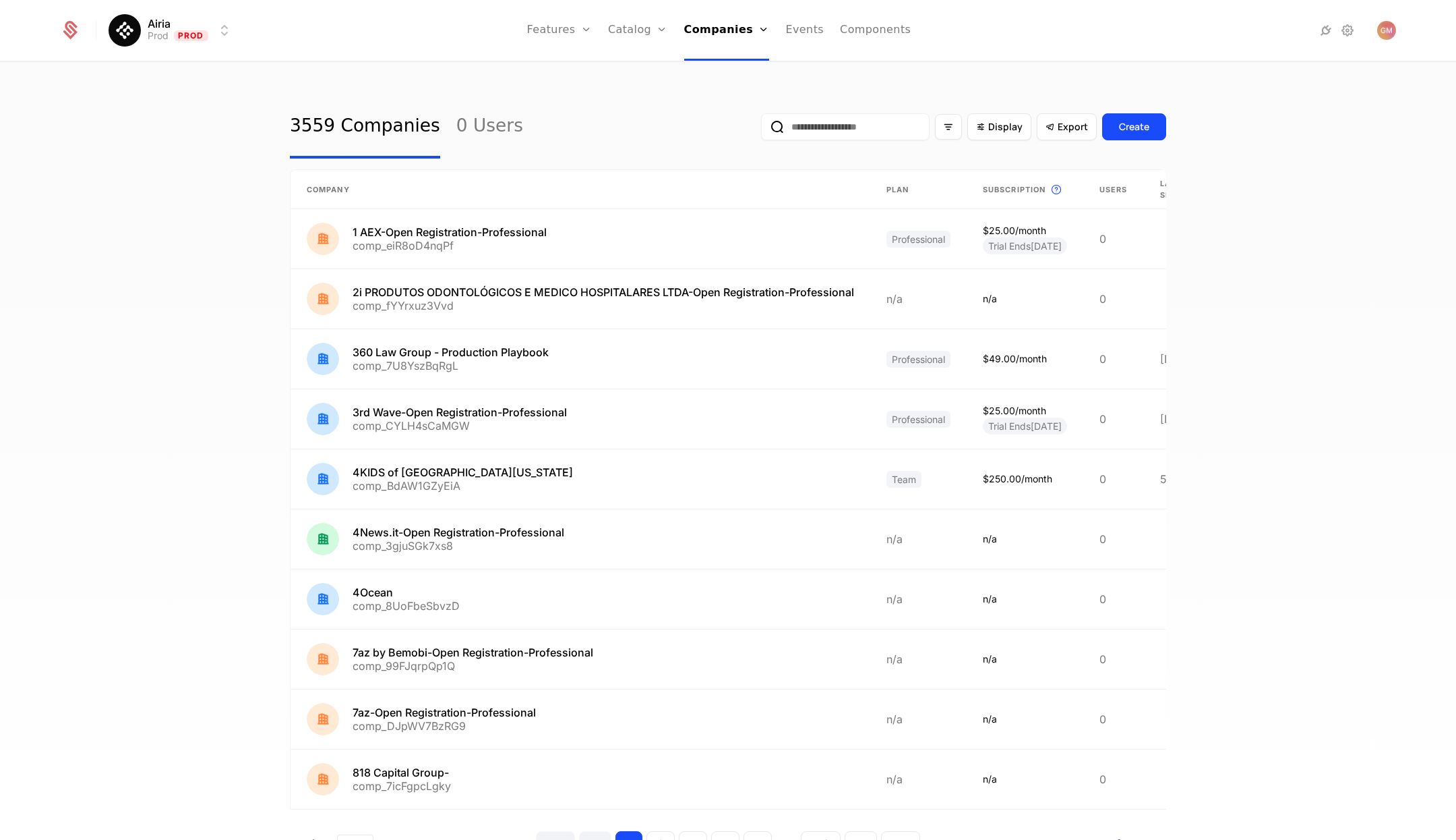
paste input "**********"
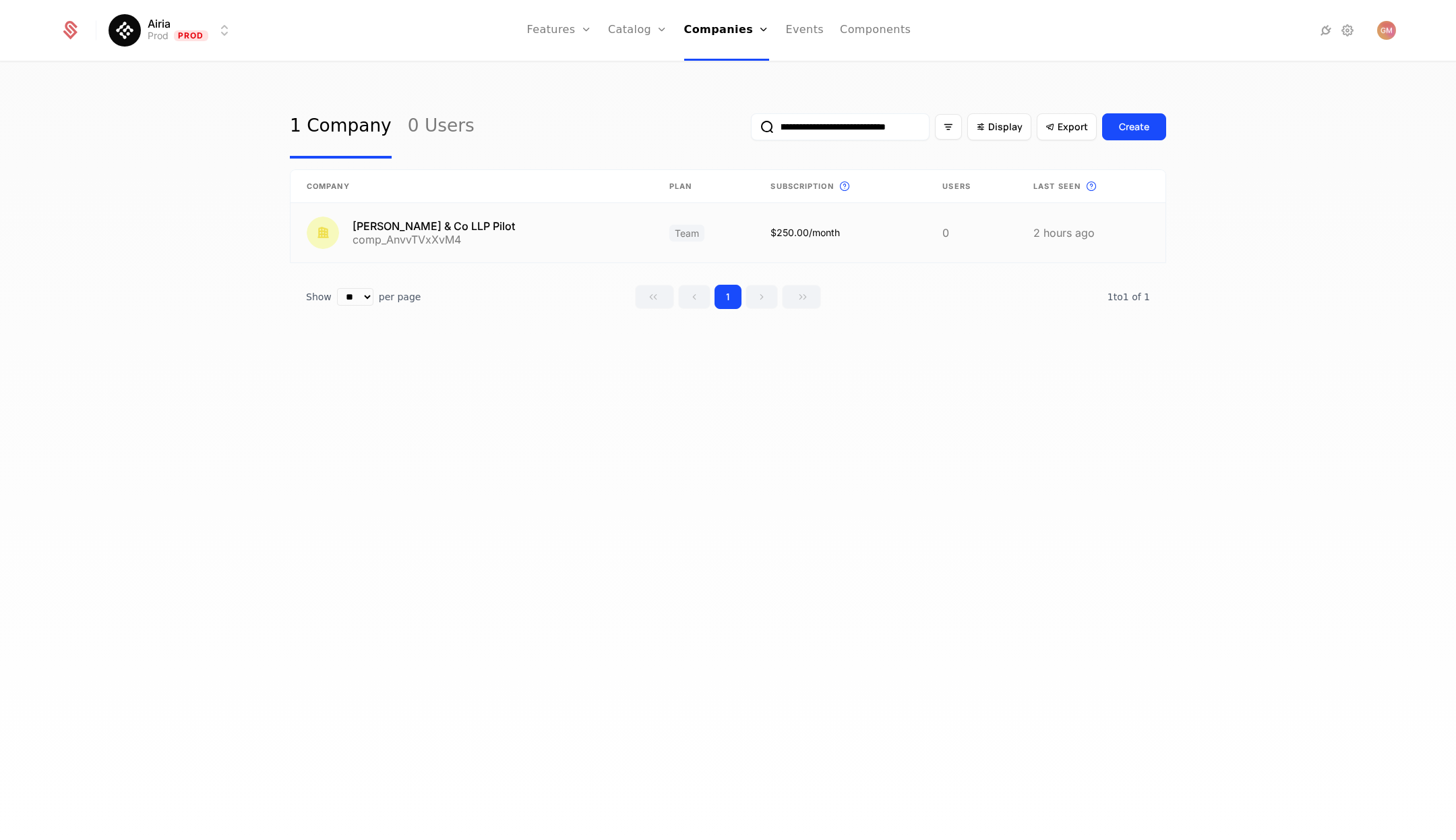
type input "**********"
click at [386, 228] on link at bounding box center [472, 233] width 363 height 60
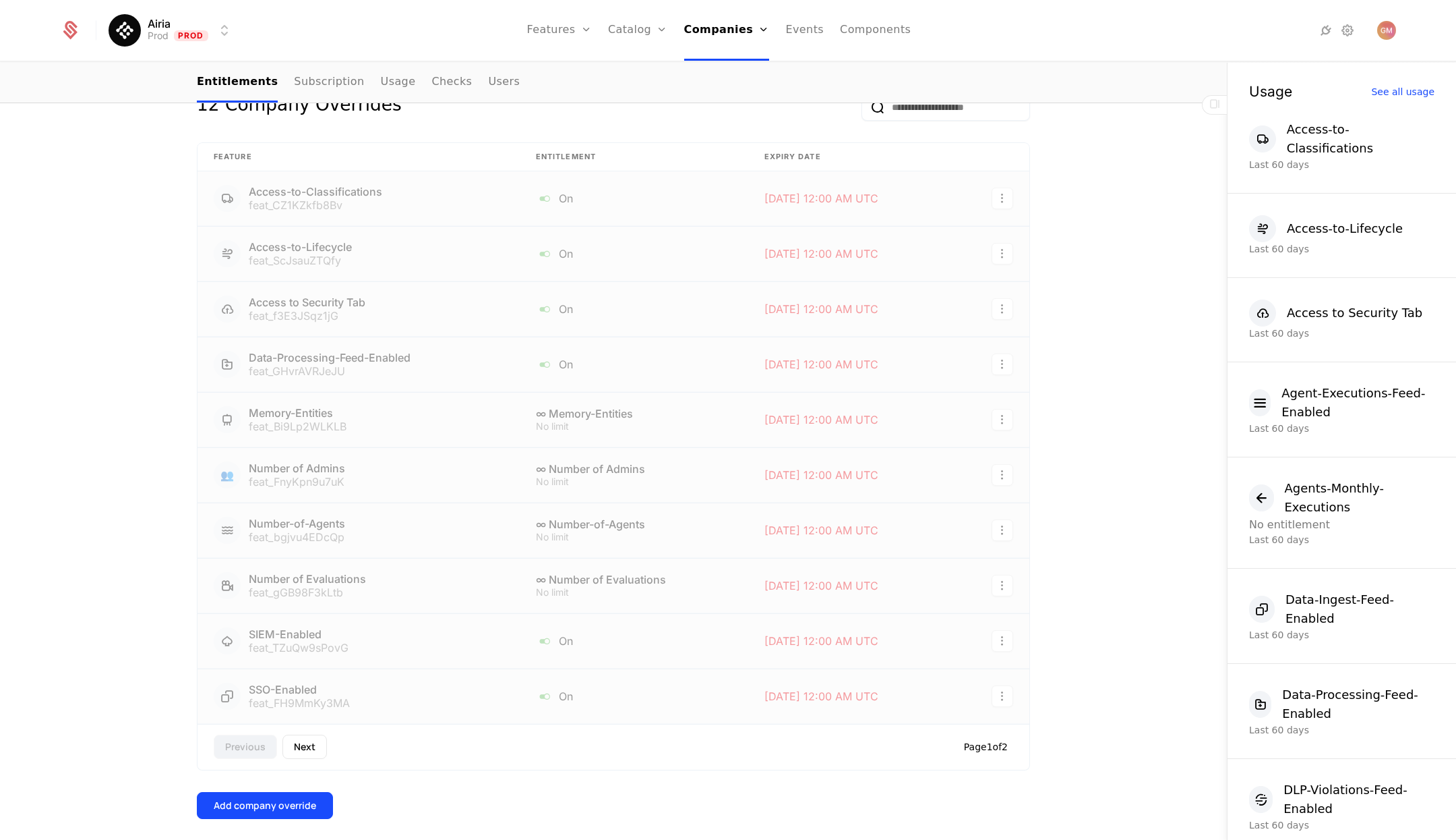
scroll to position [331, 0]
click at [299, 742] on button "Next" at bounding box center [305, 746] width 45 height 25
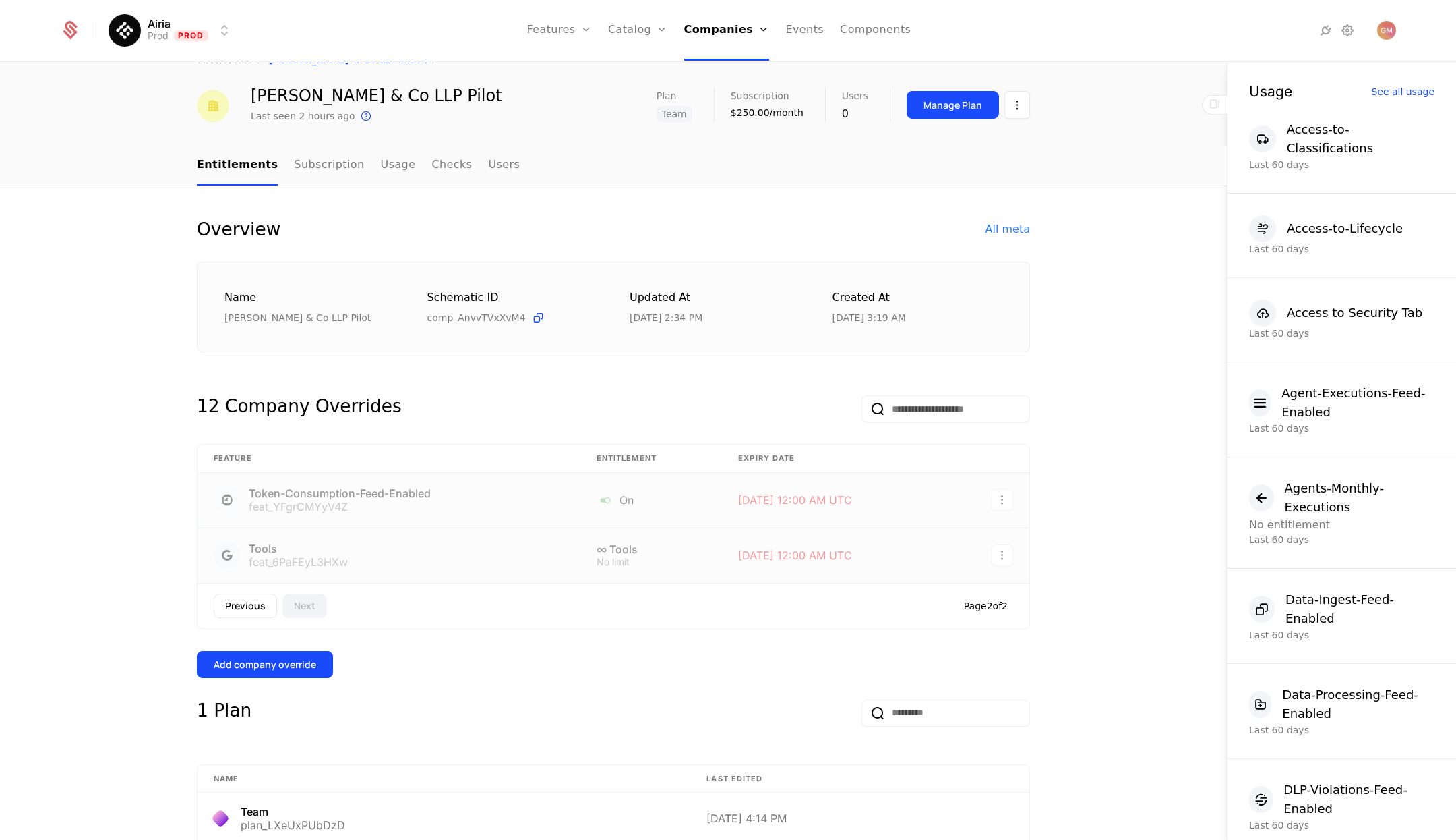
scroll to position [0, 0]
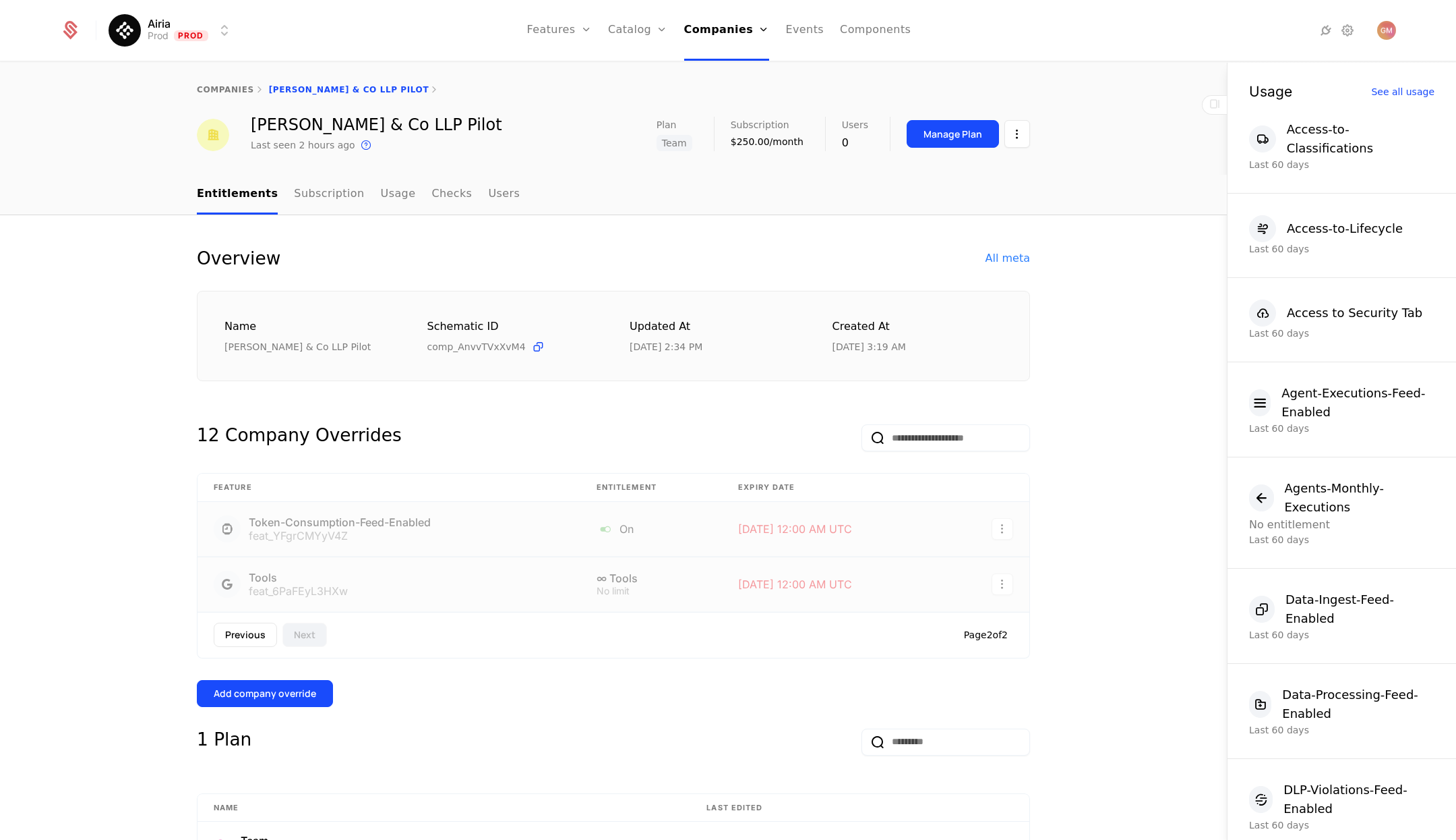
click at [236, 633] on button "Previous" at bounding box center [245, 635] width 63 height 25
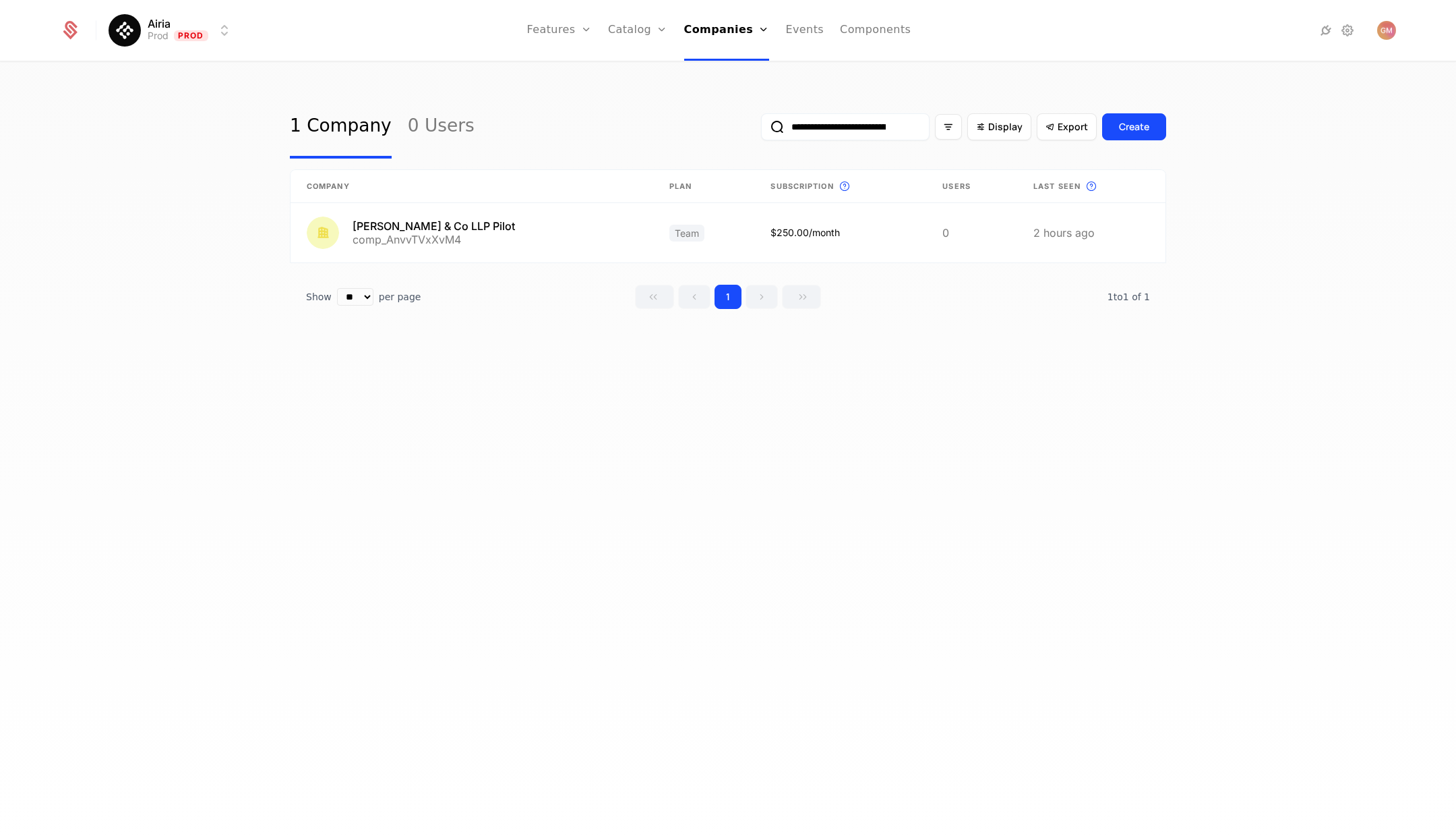
click at [731, 71] on link "Companies" at bounding box center [732, 66] width 62 height 11
click at [732, 71] on link "Companies" at bounding box center [732, 66] width 62 height 11
click at [873, 136] on input "**********" at bounding box center [846, 127] width 169 height 27
click at [858, 131] on input "**********" at bounding box center [846, 127] width 169 height 27
paste input "email"
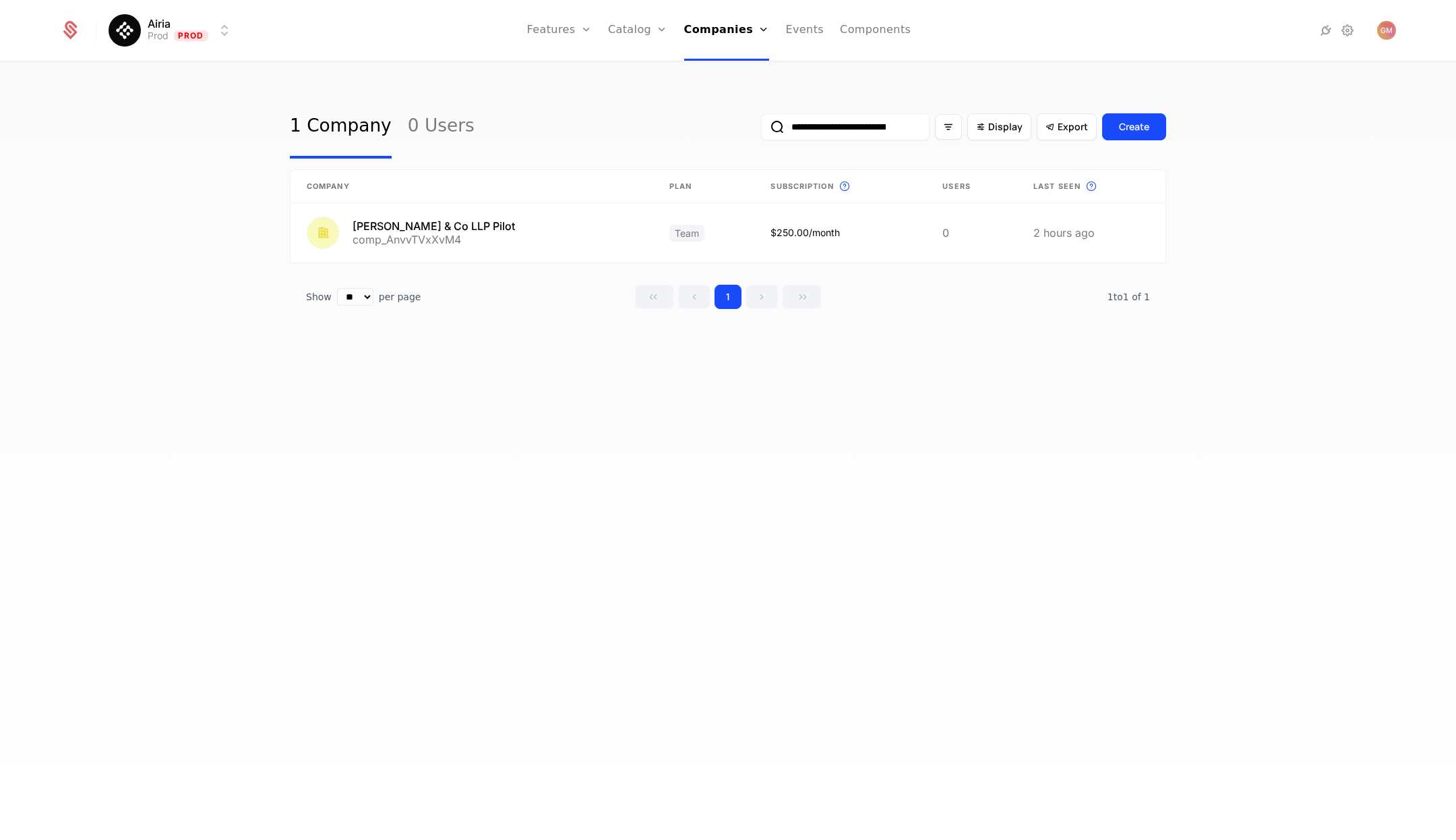
scroll to position [0, 90]
type input "**********"
click at [386, 229] on link at bounding box center [442, 233] width 303 height 60
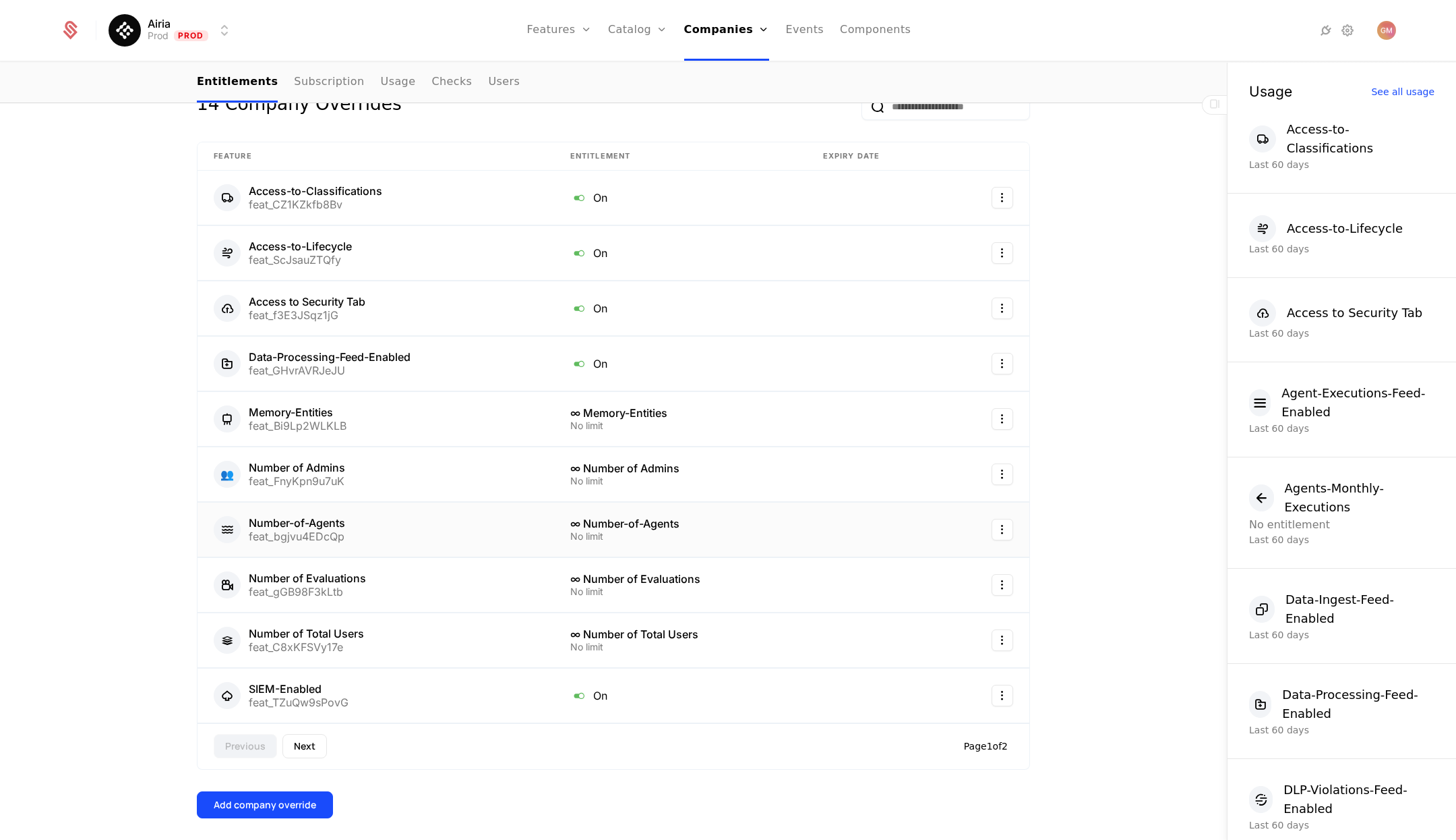
scroll to position [318, 0]
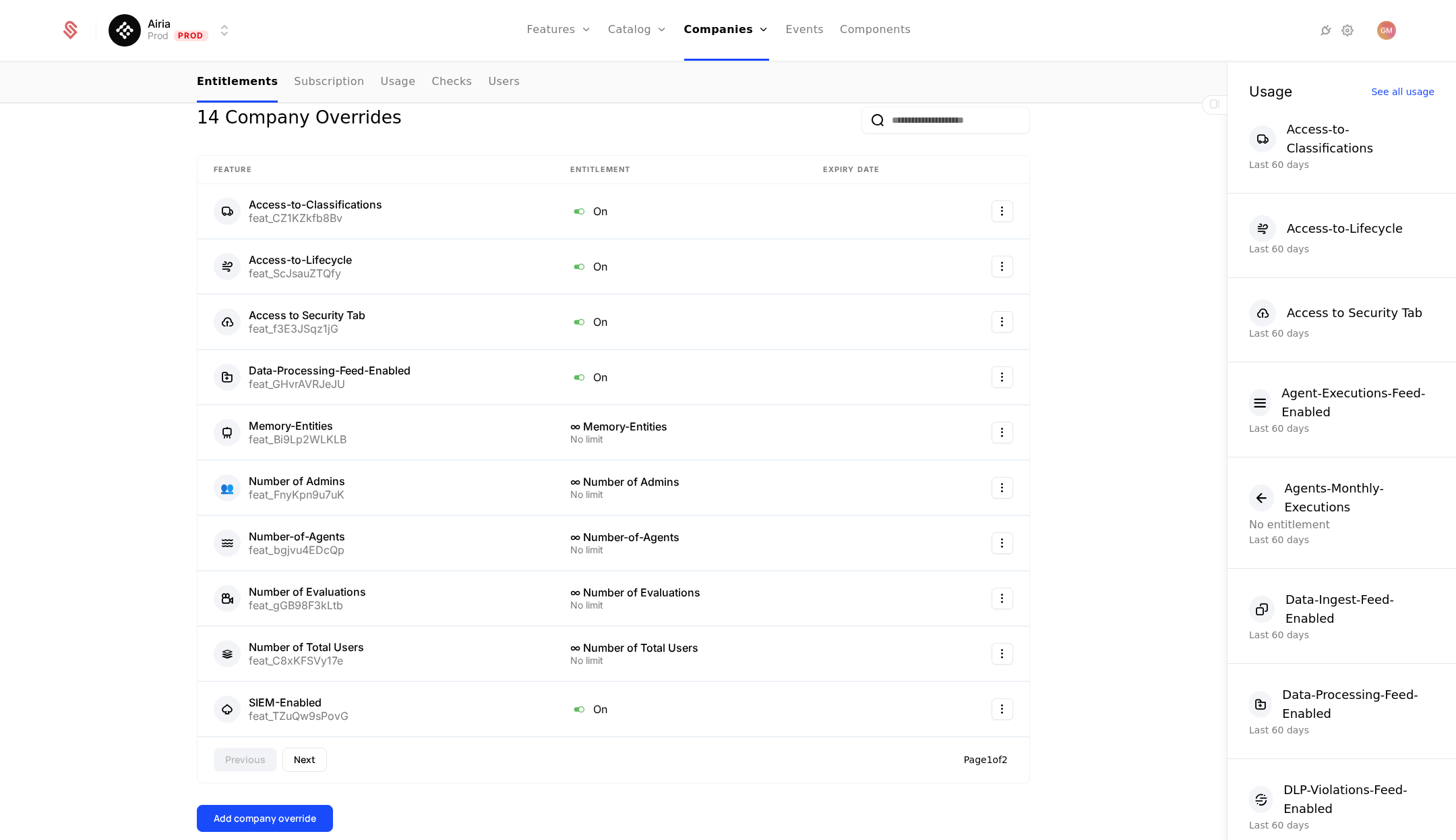
click at [288, 756] on button "Next" at bounding box center [305, 760] width 45 height 25
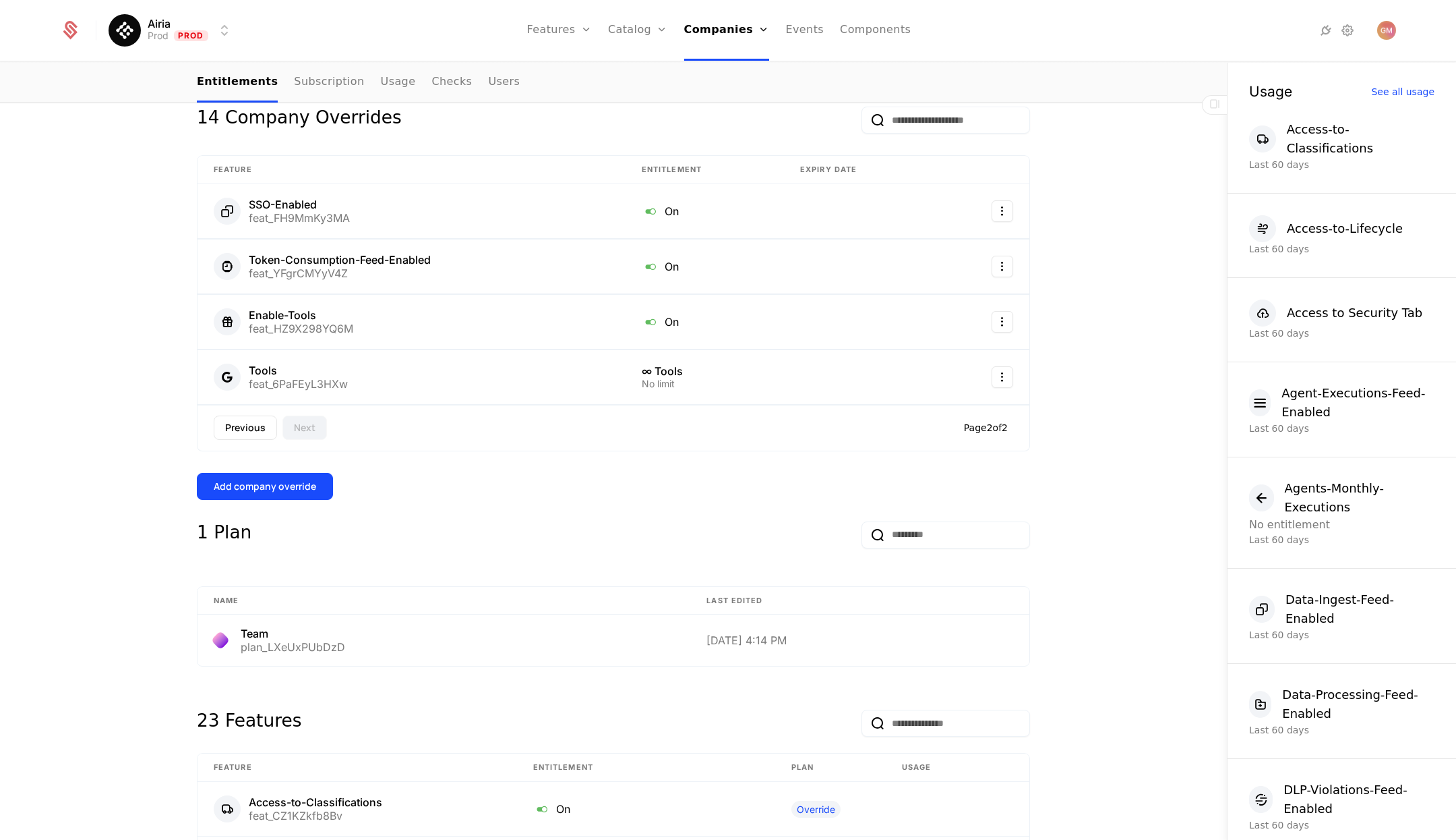
click at [254, 424] on button "Previous" at bounding box center [245, 428] width 63 height 25
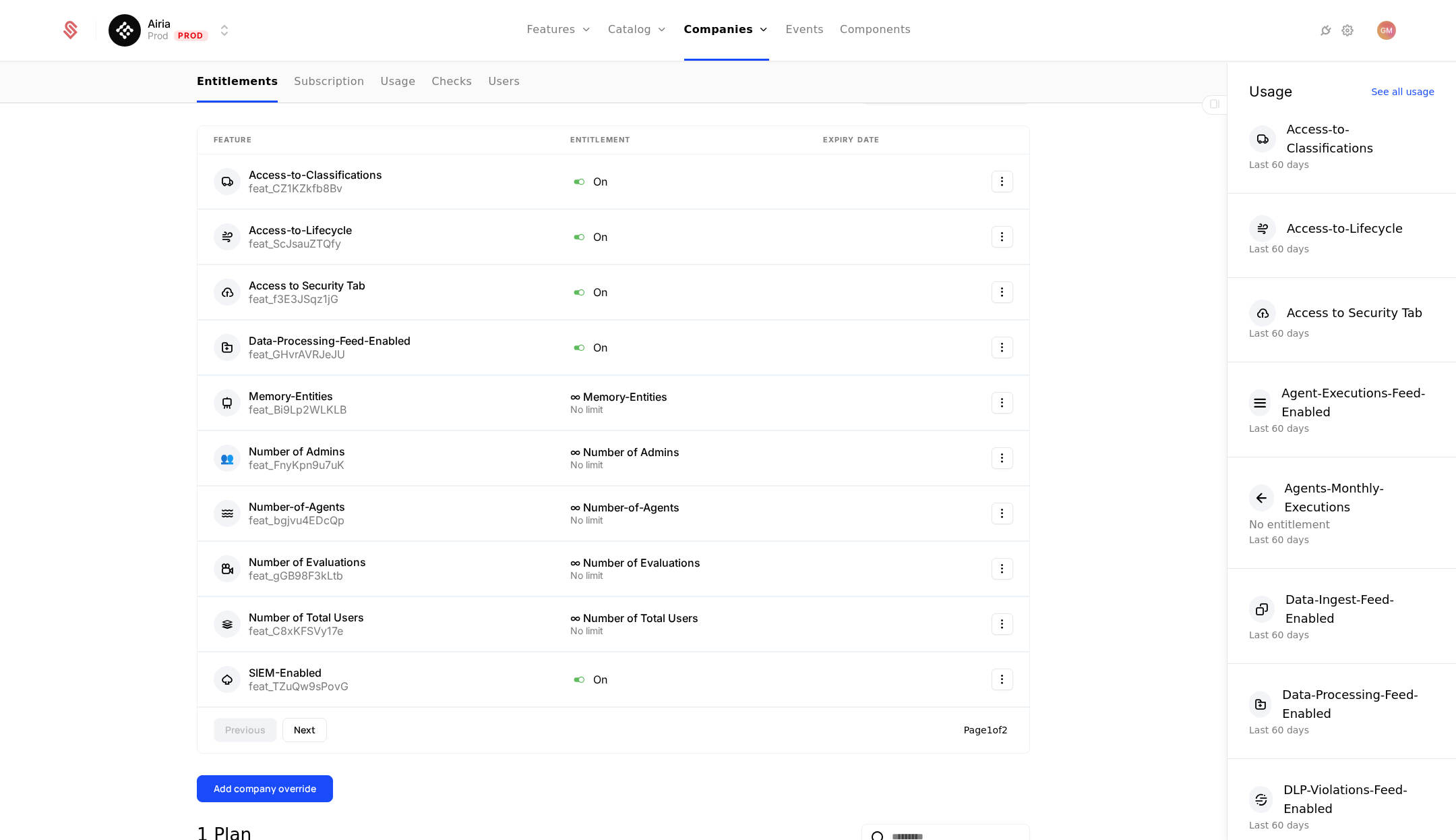
scroll to position [350, 0]
click at [303, 723] on button "Next" at bounding box center [305, 728] width 45 height 25
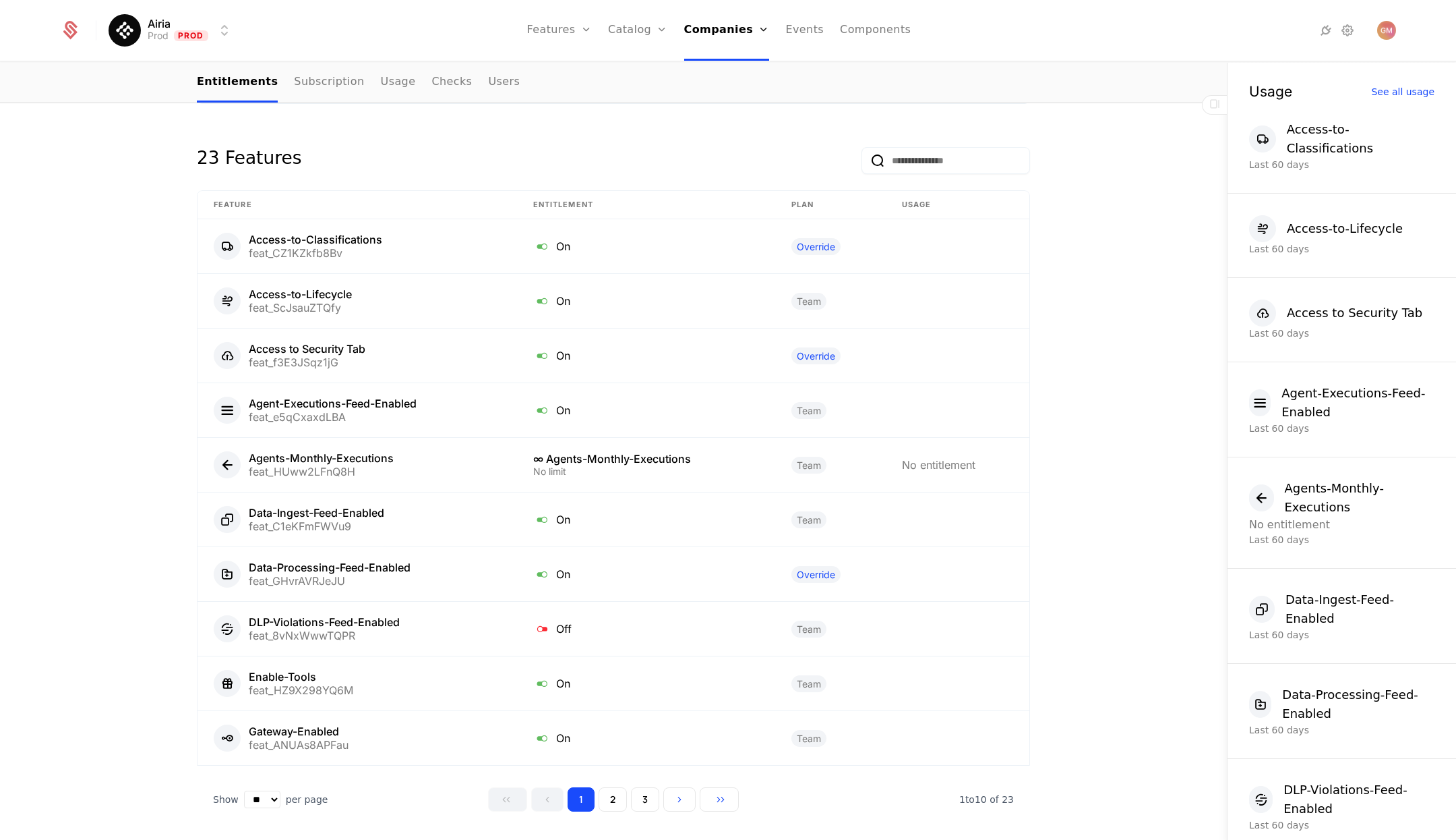
scroll to position [909, 0]
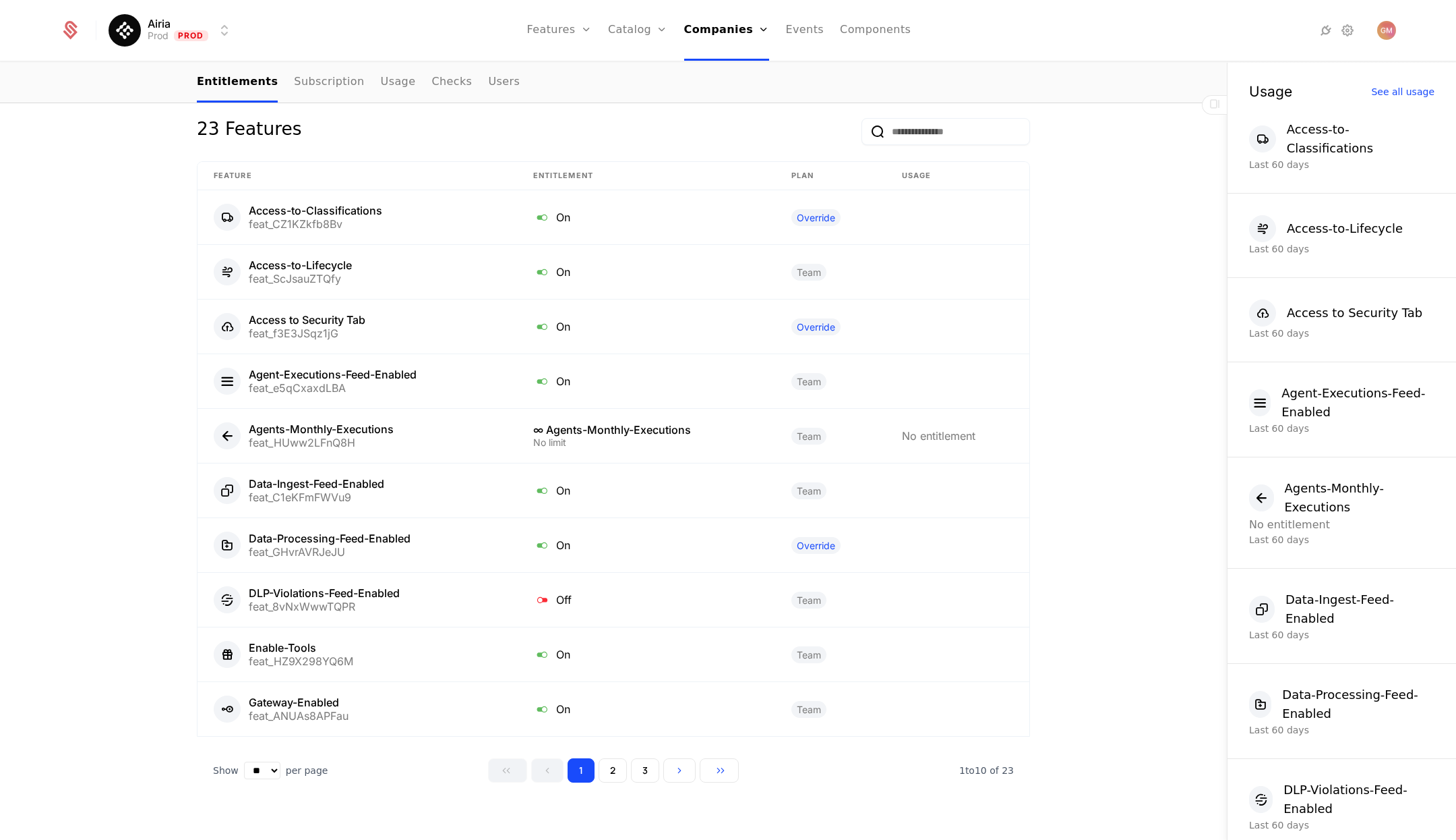
click at [614, 765] on button "2" at bounding box center [613, 771] width 28 height 25
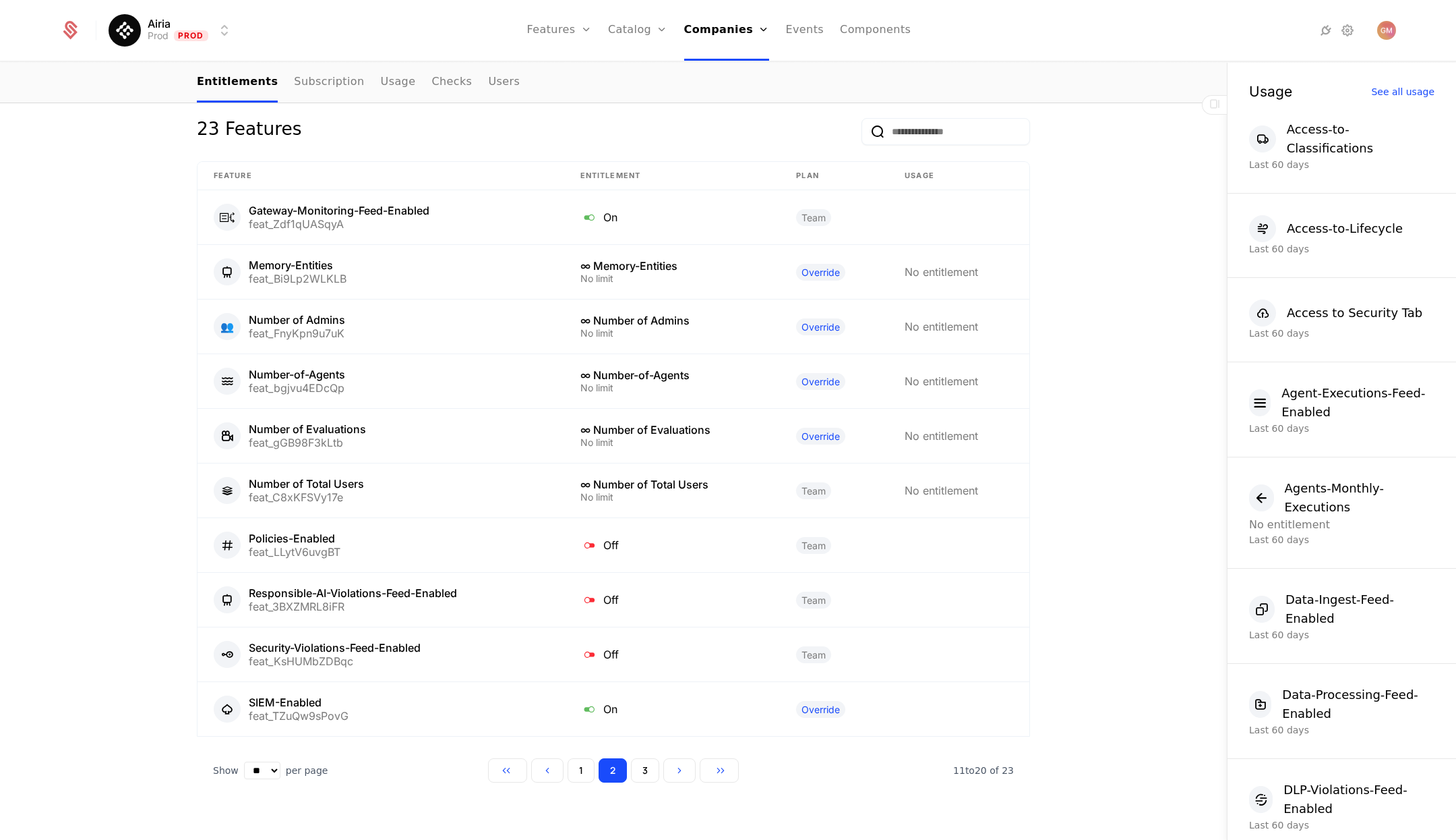
click at [643, 764] on button "3" at bounding box center [645, 771] width 28 height 25
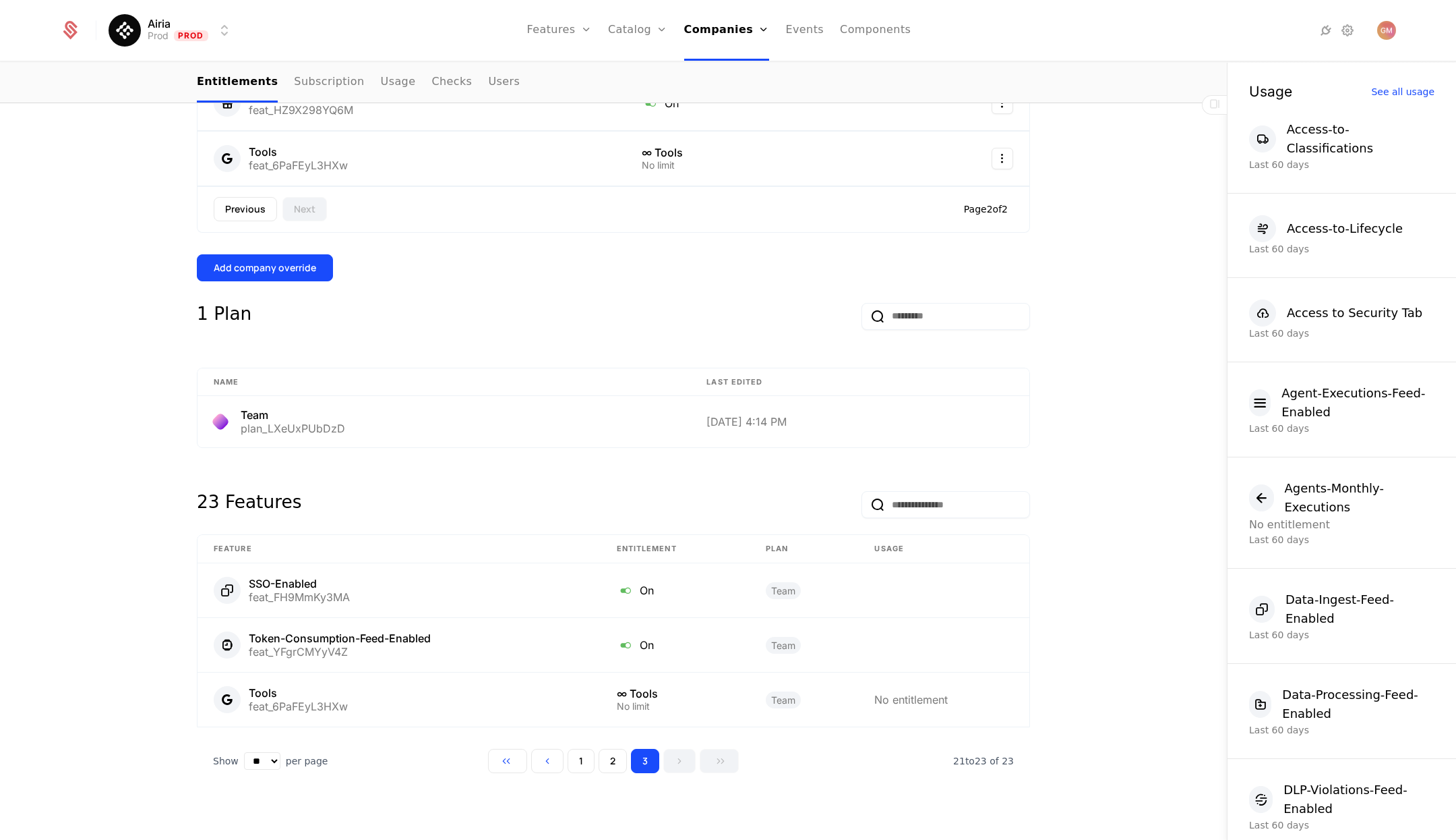
click at [615, 756] on button "2" at bounding box center [613, 761] width 28 height 25
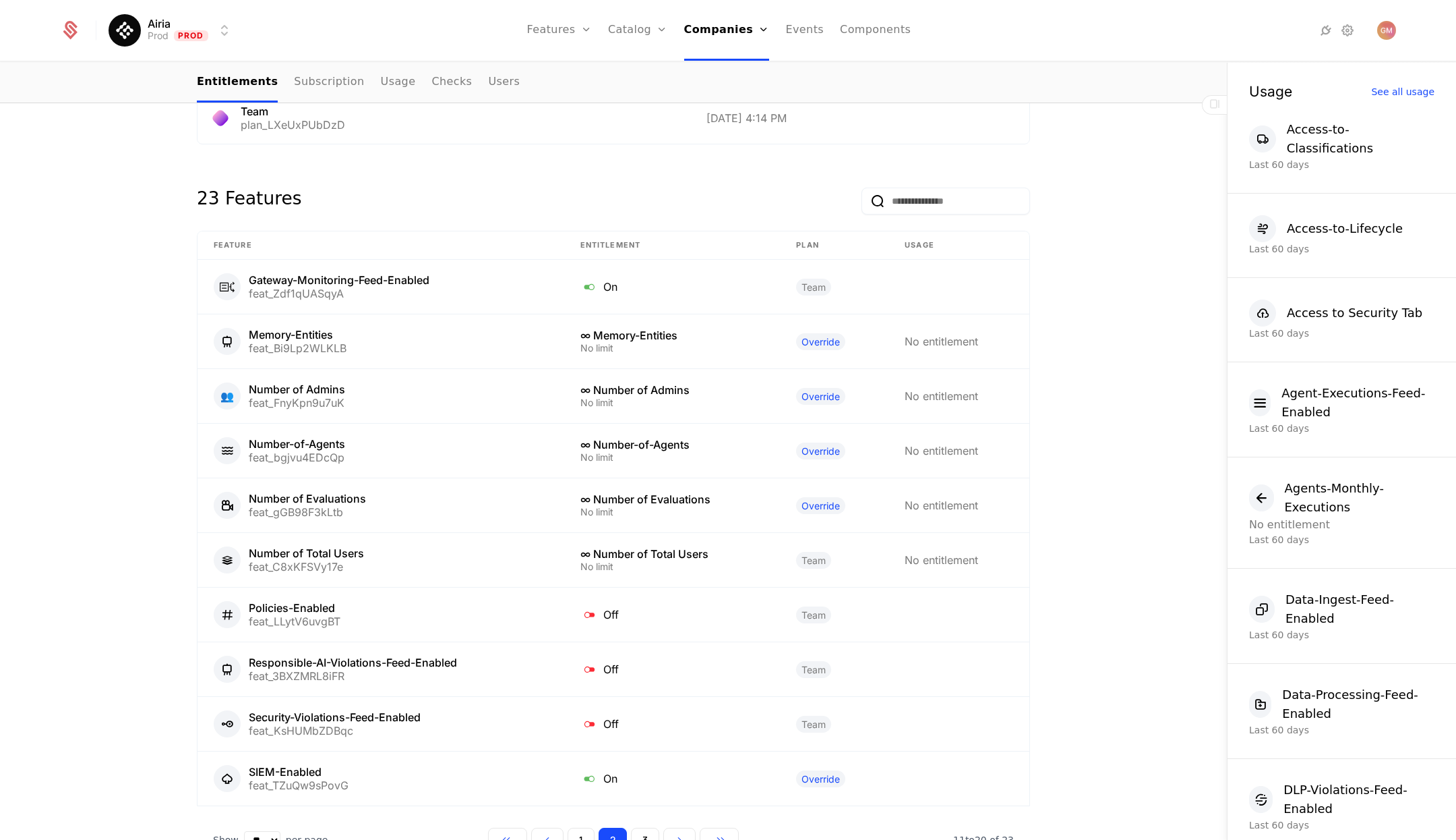
scroll to position [908, 0]
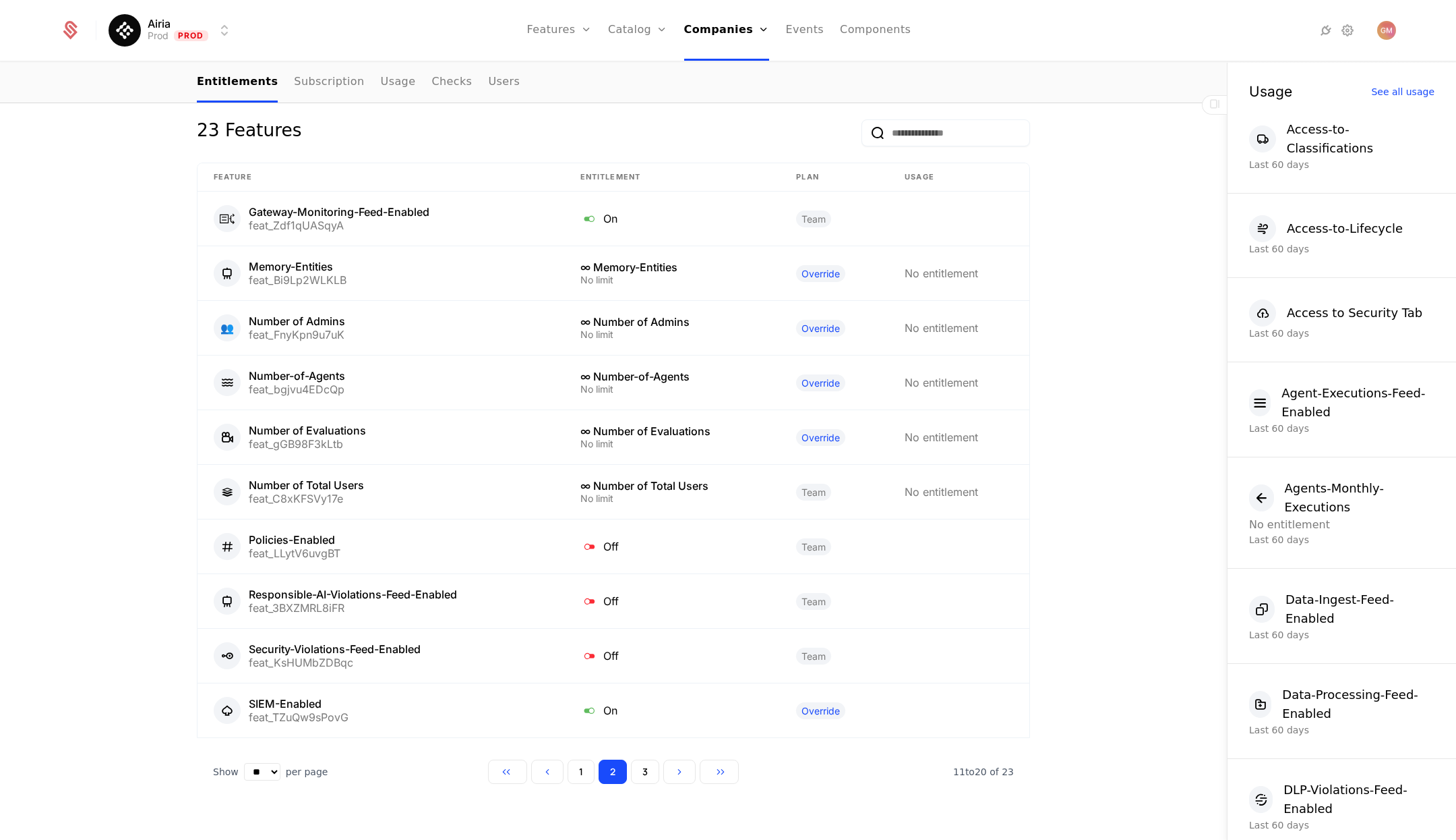
click at [582, 759] on button "1" at bounding box center [580, 771] width 27 height 25
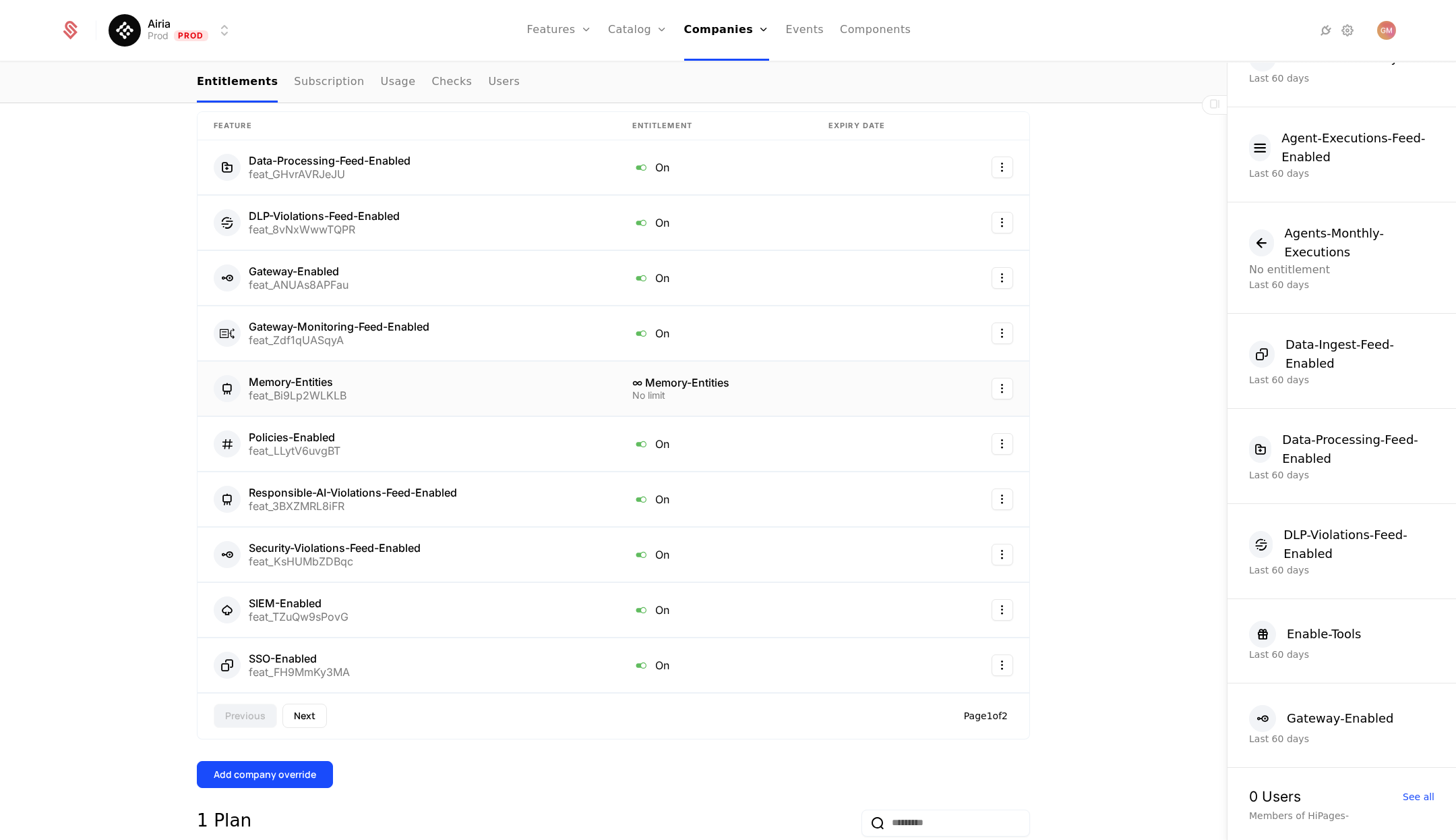
scroll to position [336, 0]
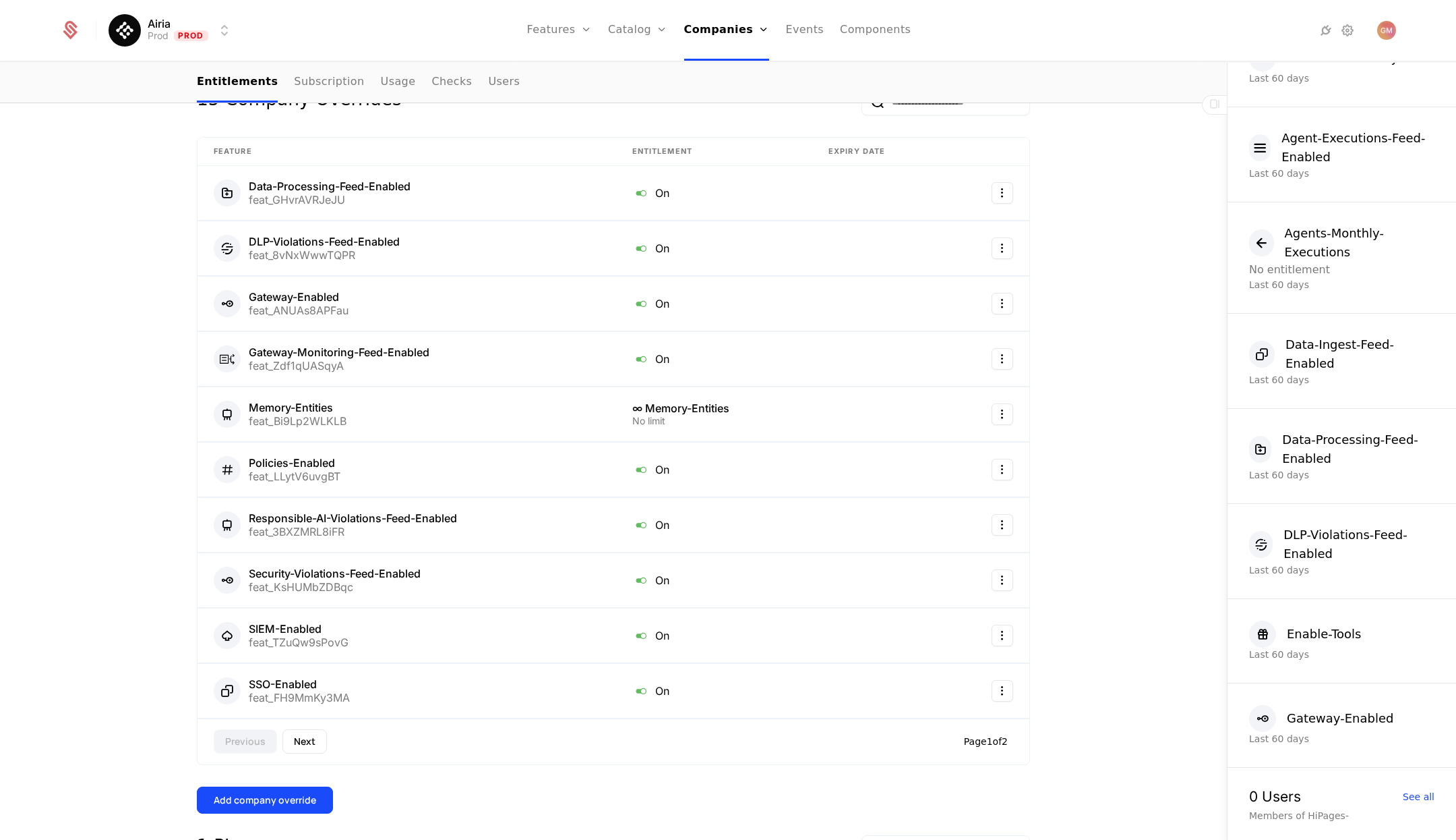
click at [399, 85] on ul "Entitlements Subscription Usage Checks Users" at bounding box center [358, 82] width 323 height 40
click at [385, 83] on link "Usage" at bounding box center [399, 82] width 35 height 40
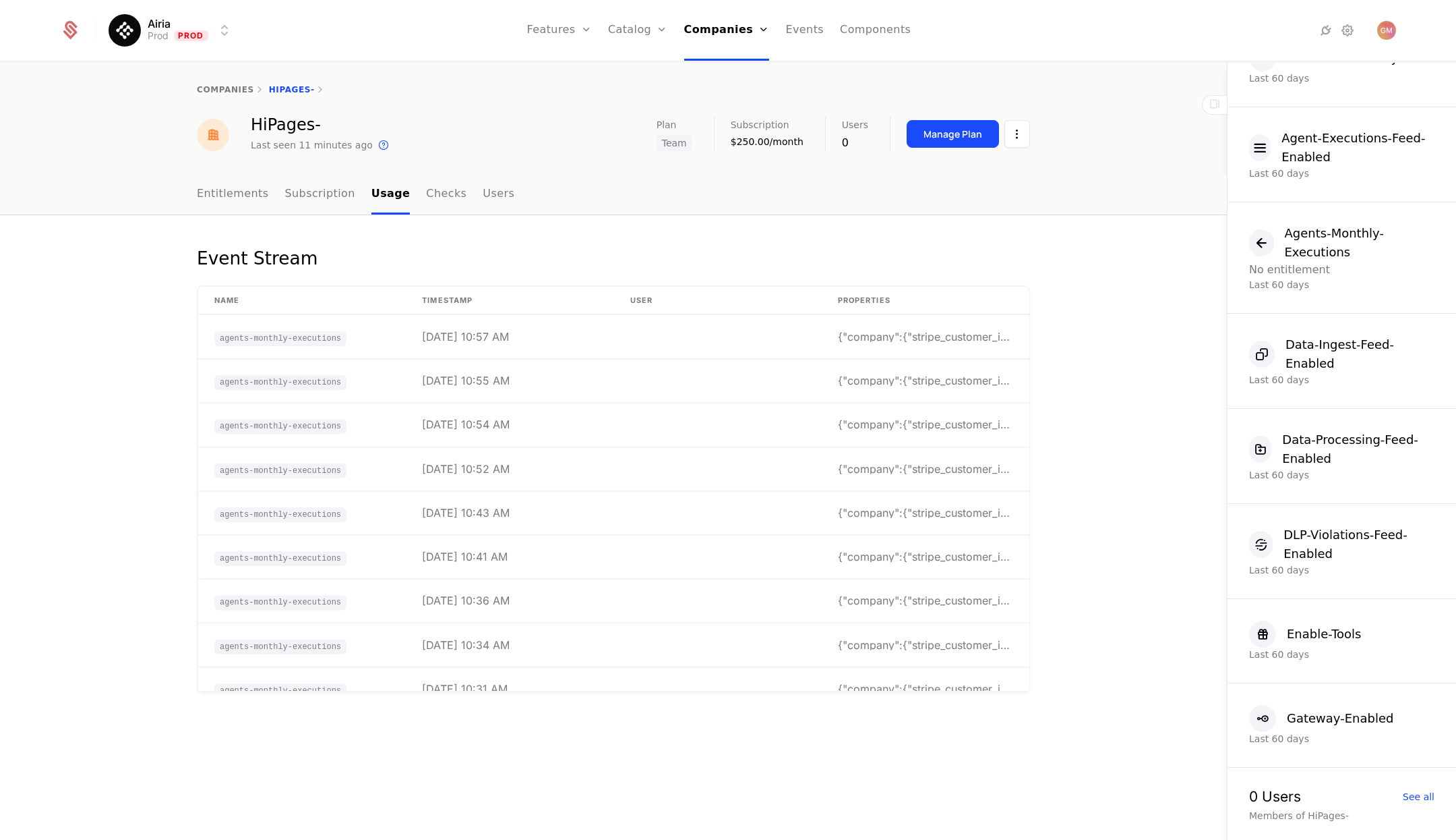
click at [436, 196] on link "Checks" at bounding box center [446, 194] width 40 height 40
click at [272, 191] on ul "Entitlements Subscription Usage Checks Users" at bounding box center [356, 194] width 318 height 40
click at [306, 193] on link "Subscription" at bounding box center [321, 194] width 70 height 40
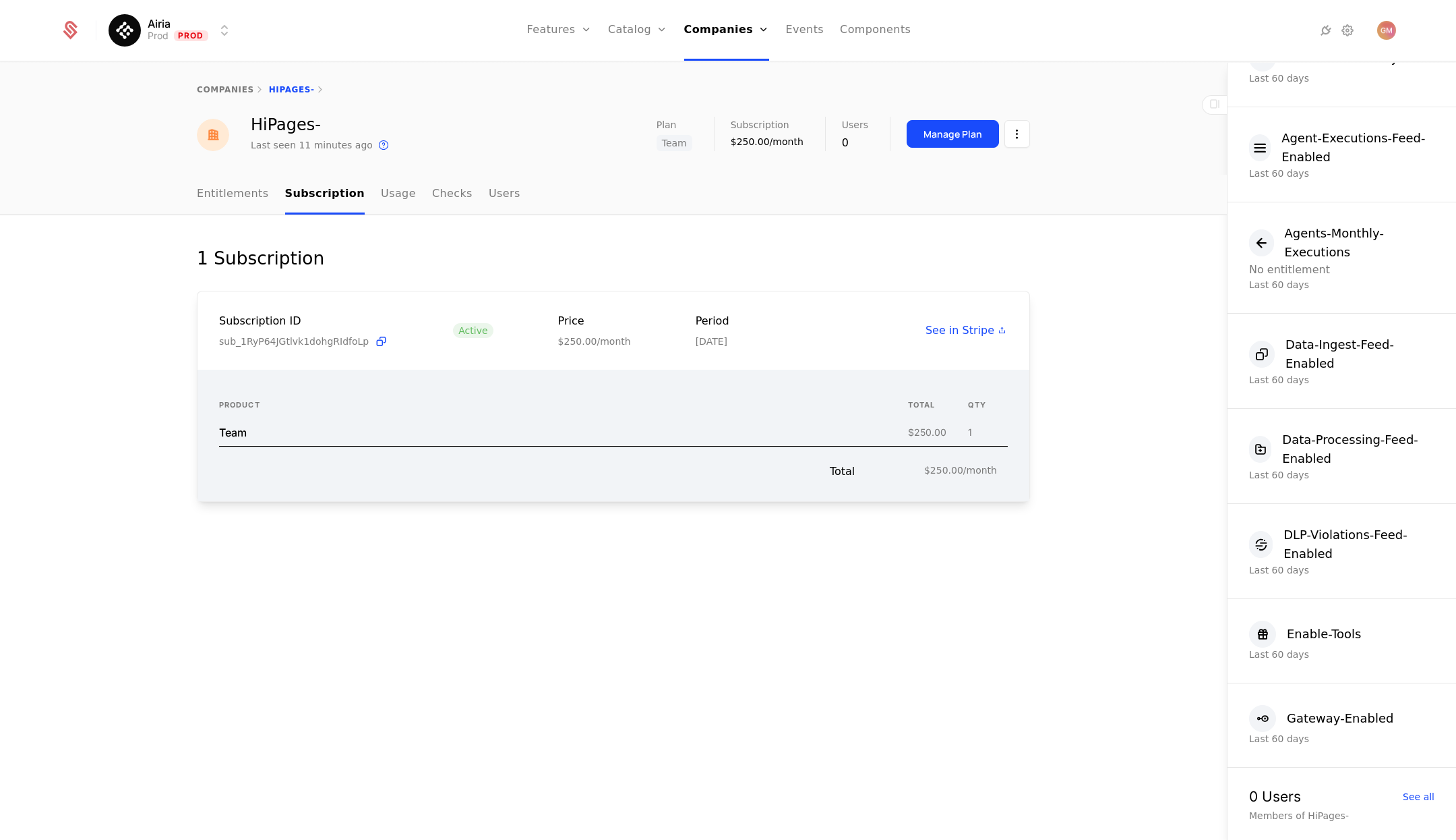
click at [248, 193] on link "Entitlements" at bounding box center [233, 194] width 72 height 40
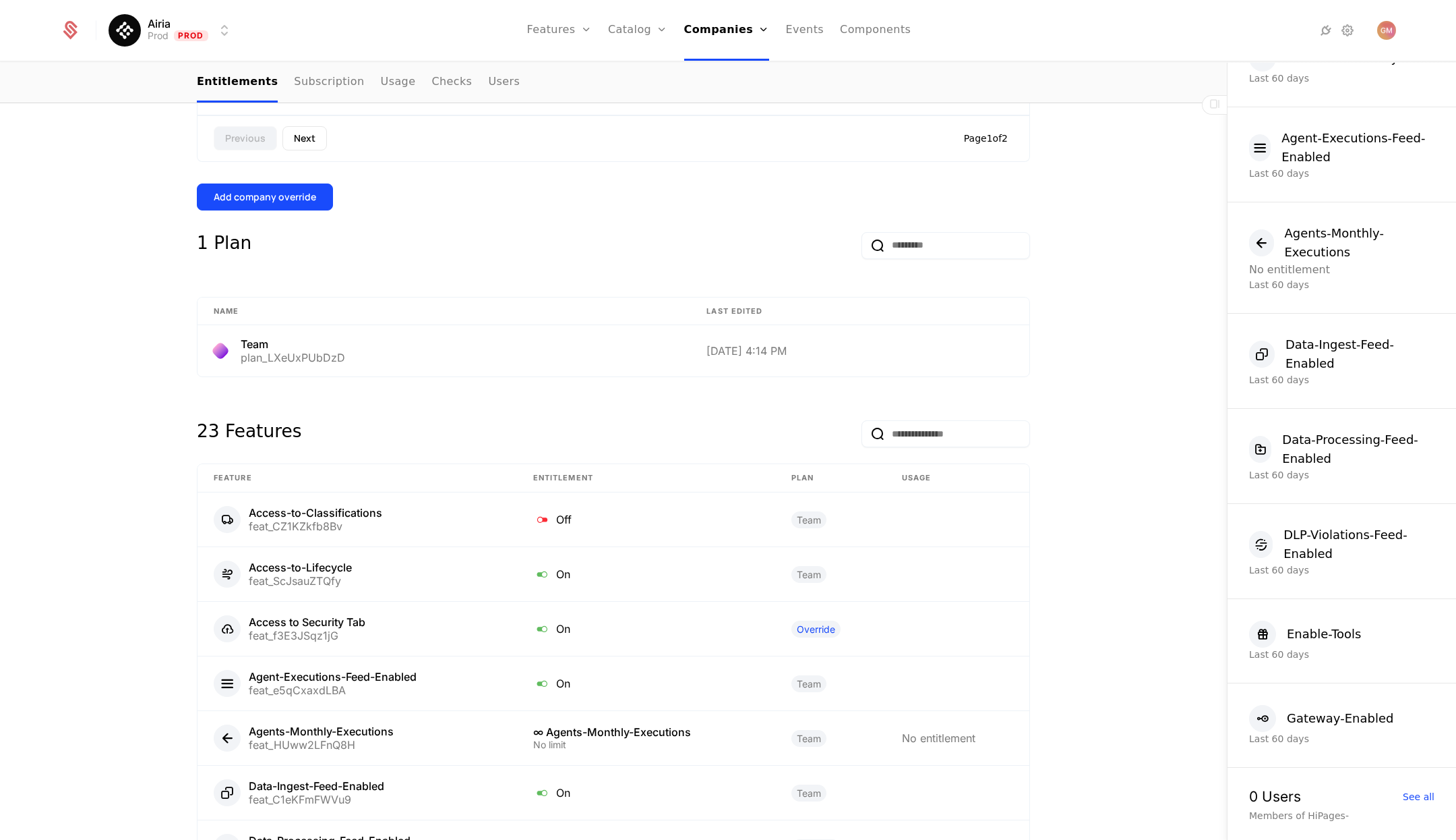
scroll to position [1246, 0]
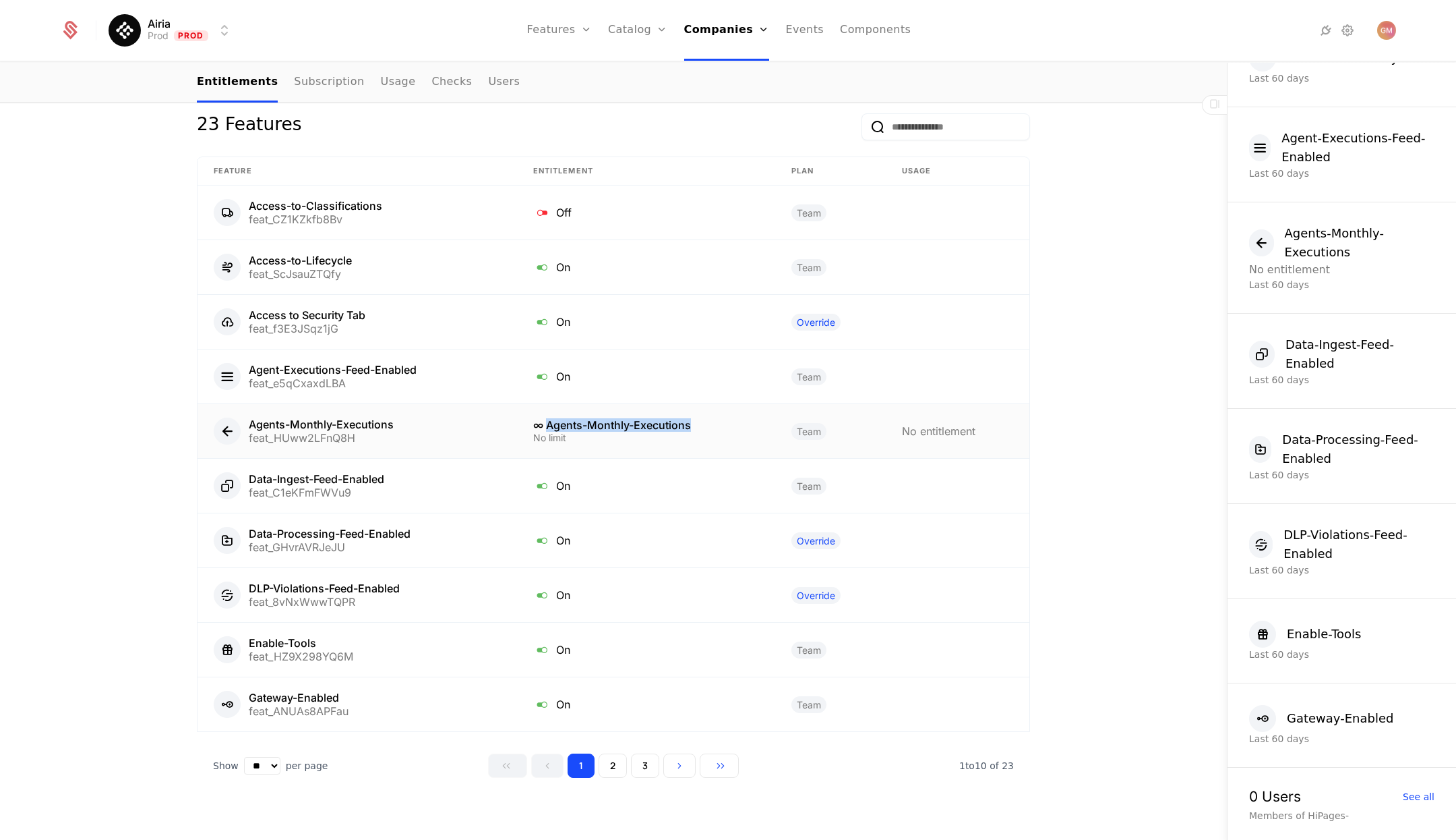
drag, startPoint x: 546, startPoint y: 414, endPoint x: 701, endPoint y: 414, distance: 155.0
click at [701, 420] on div "∞ Agents-Monthly-Executions" at bounding box center [645, 425] width 226 height 11
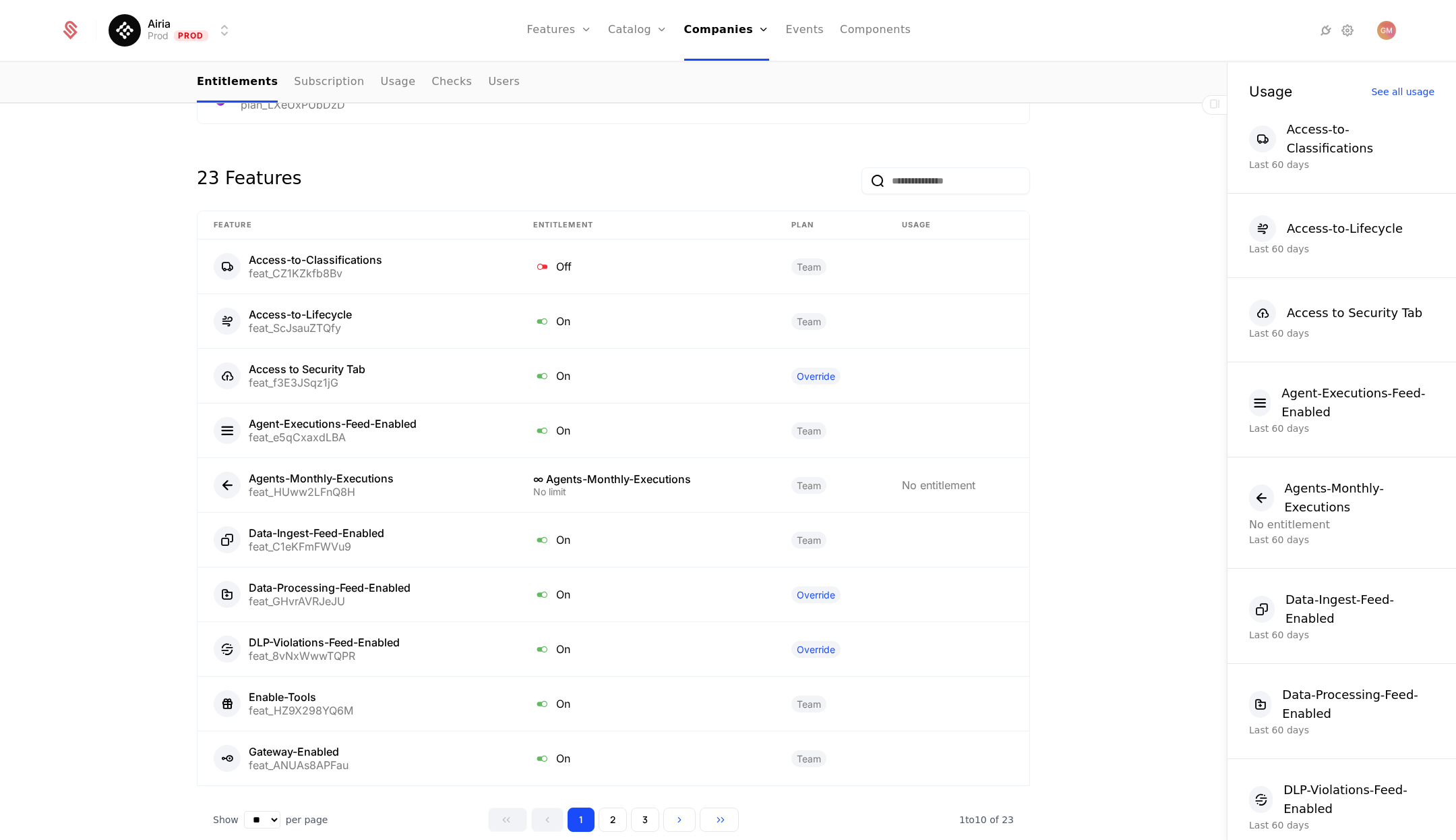
scroll to position [1246, 0]
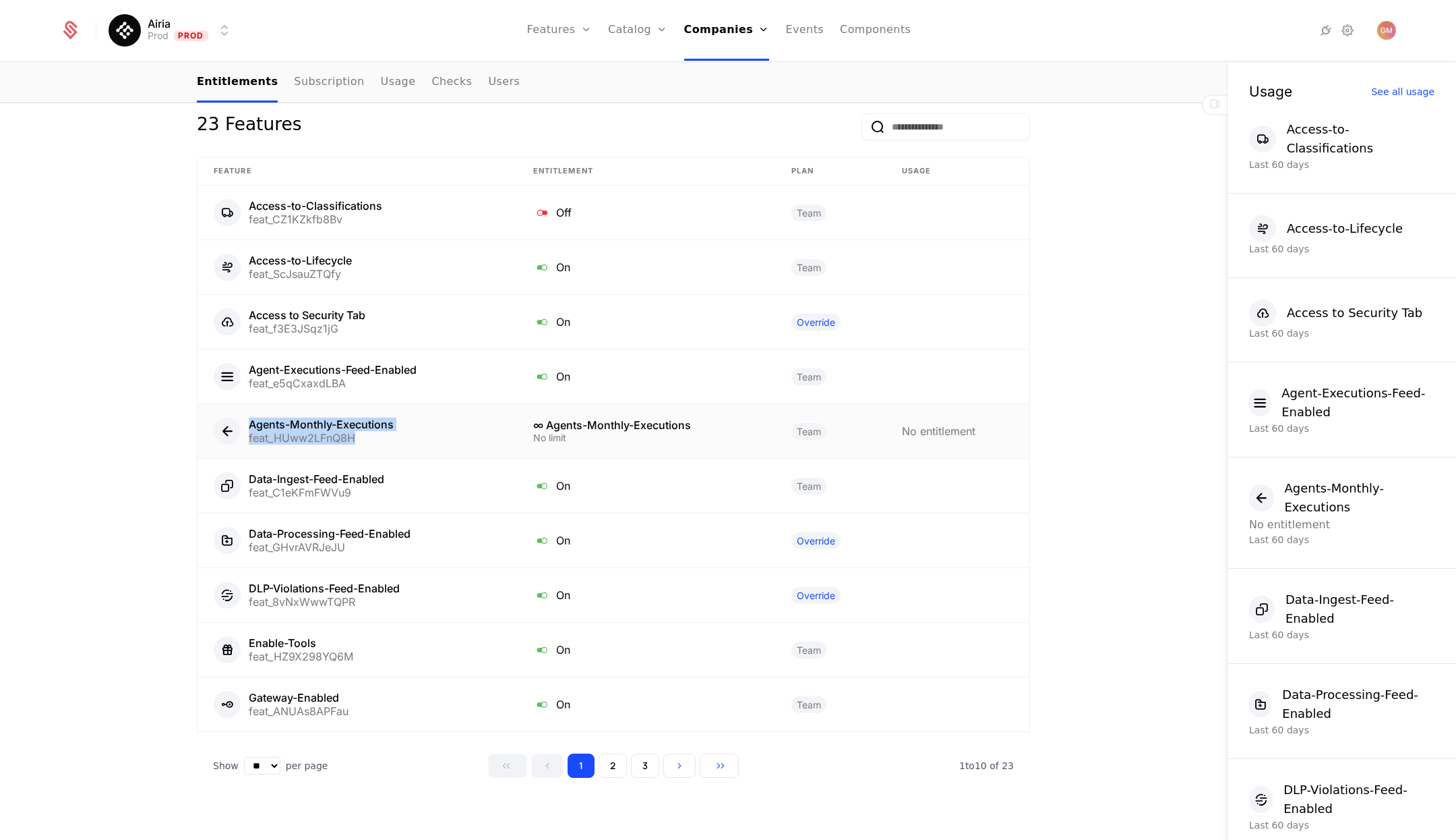
drag, startPoint x: 246, startPoint y: 416, endPoint x: 386, endPoint y: 425, distance: 140.3
click at [386, 425] on div "Agents-Monthly-Executions feat_HUww2LFnQ8H" at bounding box center [357, 431] width 287 height 27
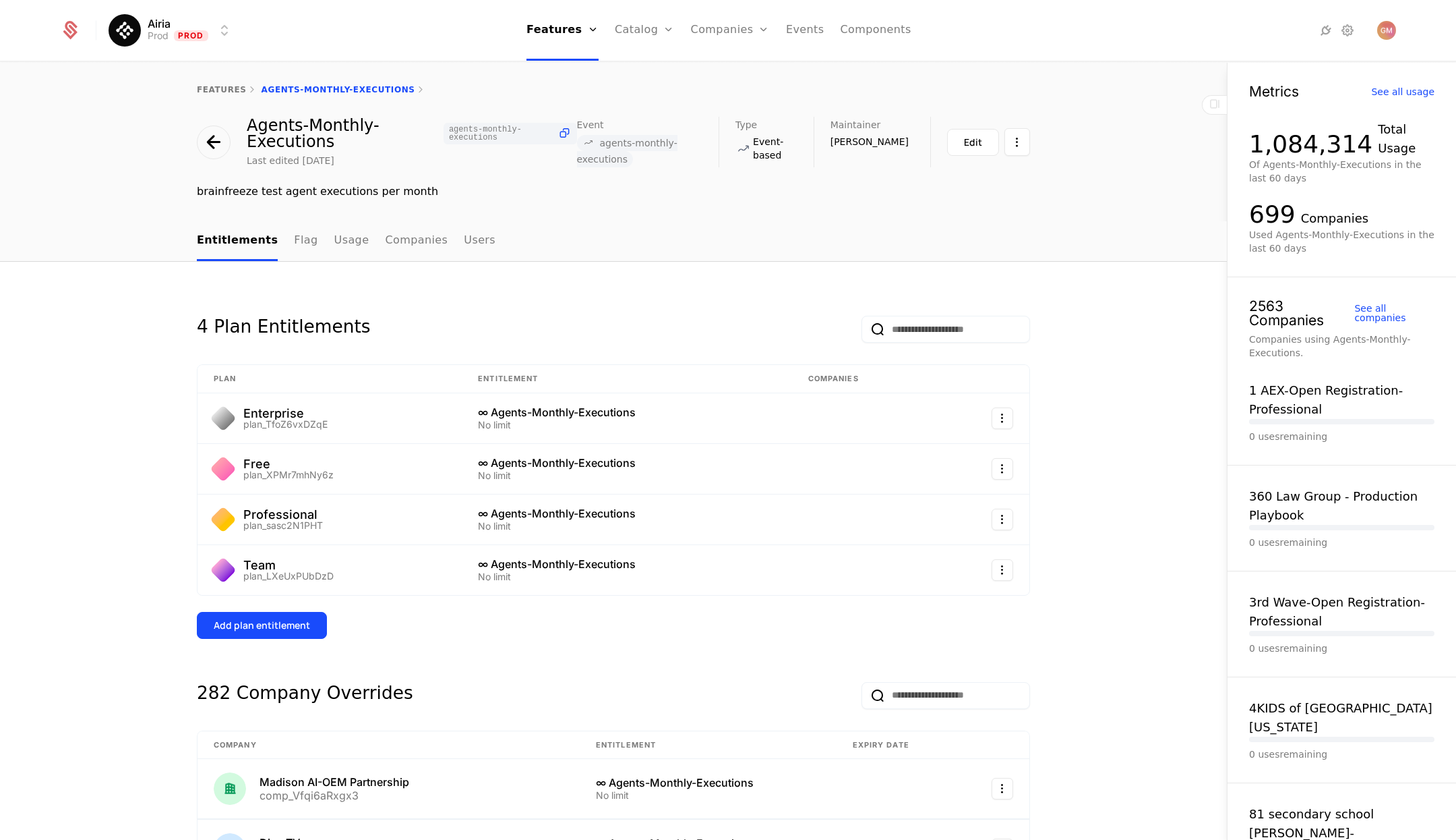
click at [742, 69] on link "Companies" at bounding box center [738, 66] width 62 height 11
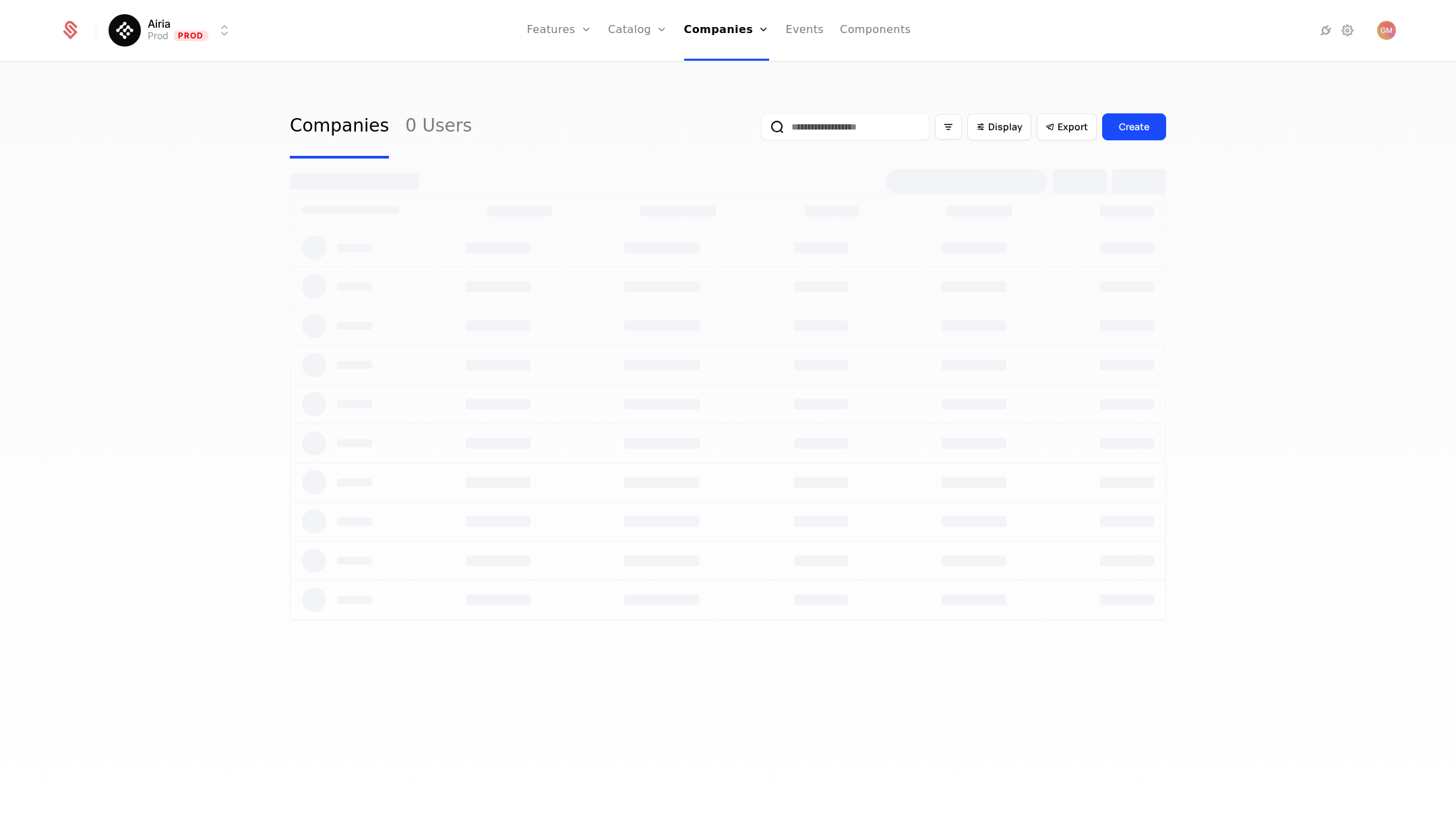
click at [845, 132] on input "email" at bounding box center [846, 127] width 169 height 27
paste input "**********"
type input "**********"
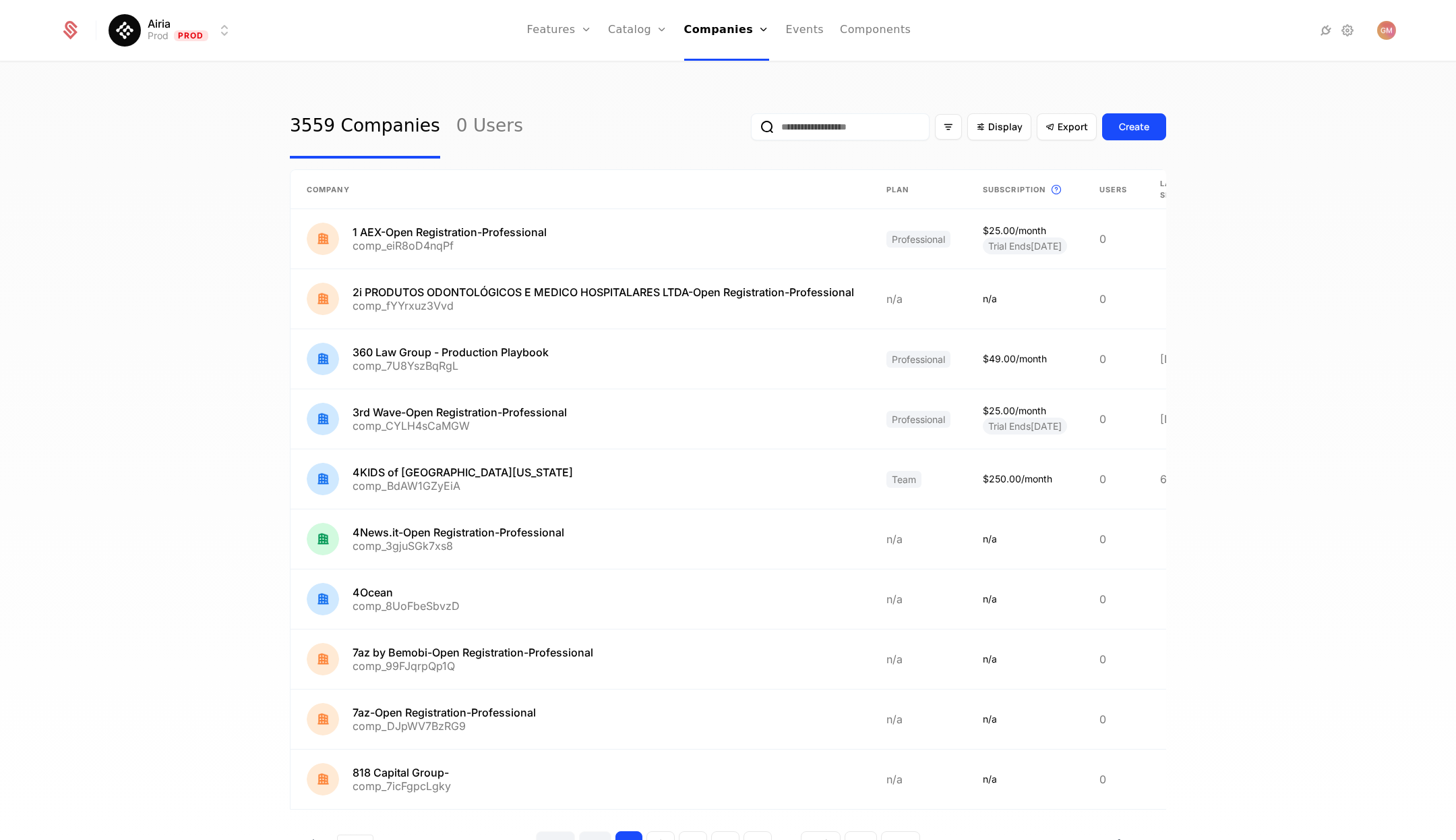
click at [825, 115] on input "email" at bounding box center [840, 127] width 178 height 27
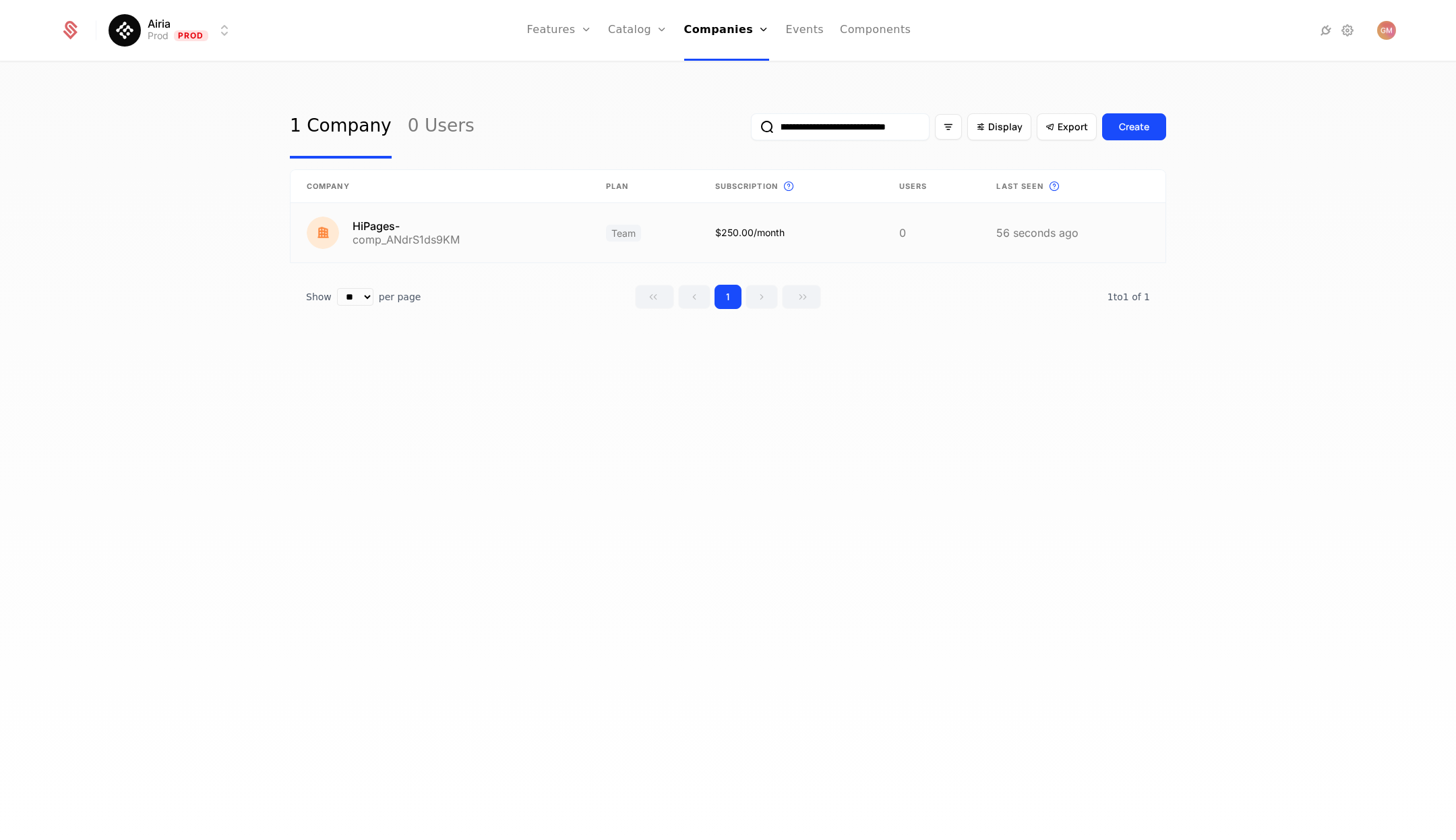
type input "**********"
click at [385, 228] on link at bounding box center [440, 233] width 299 height 60
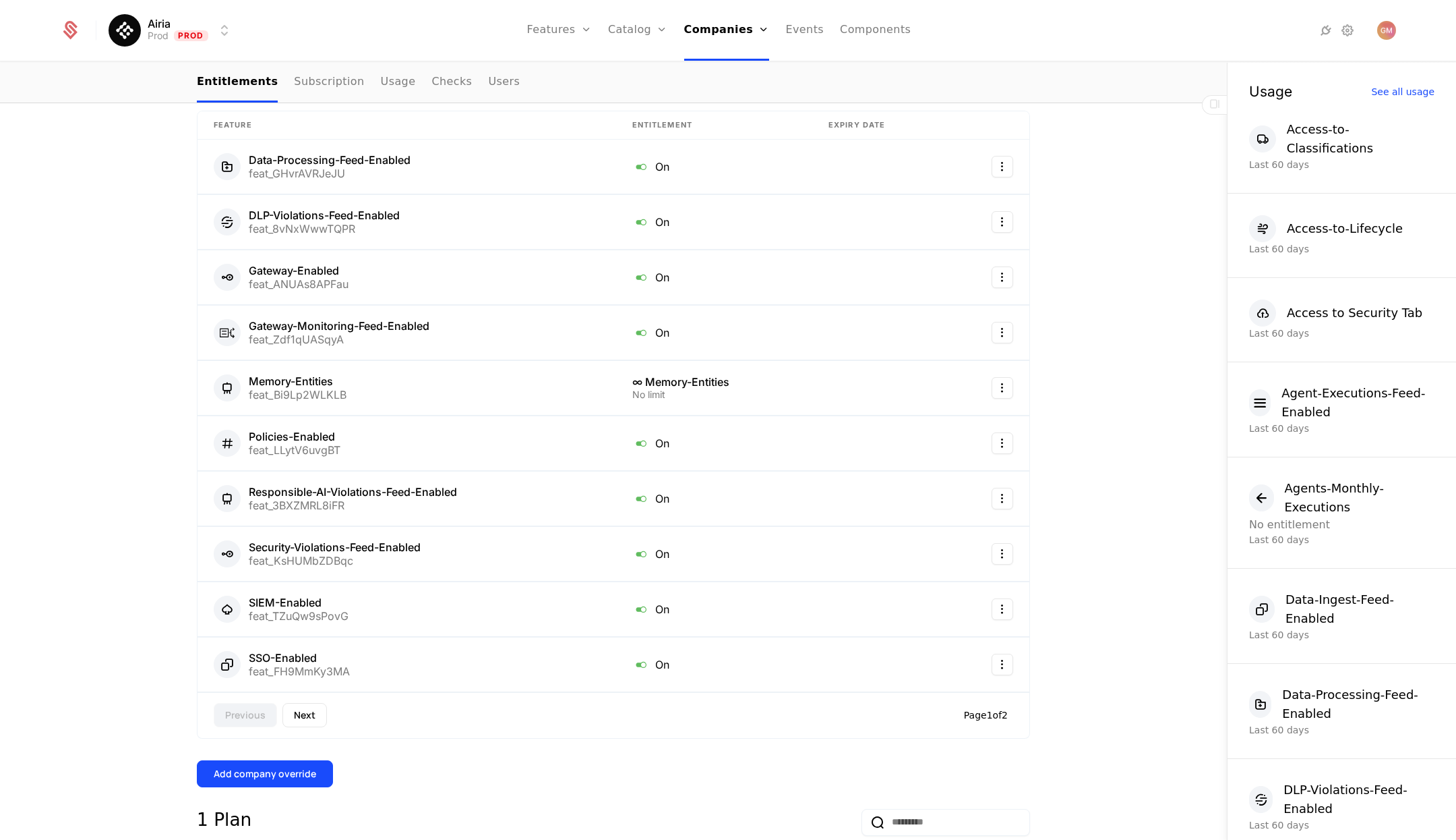
scroll to position [510, 0]
